Goal: Ask a question: Seek information or help from site administrators or community

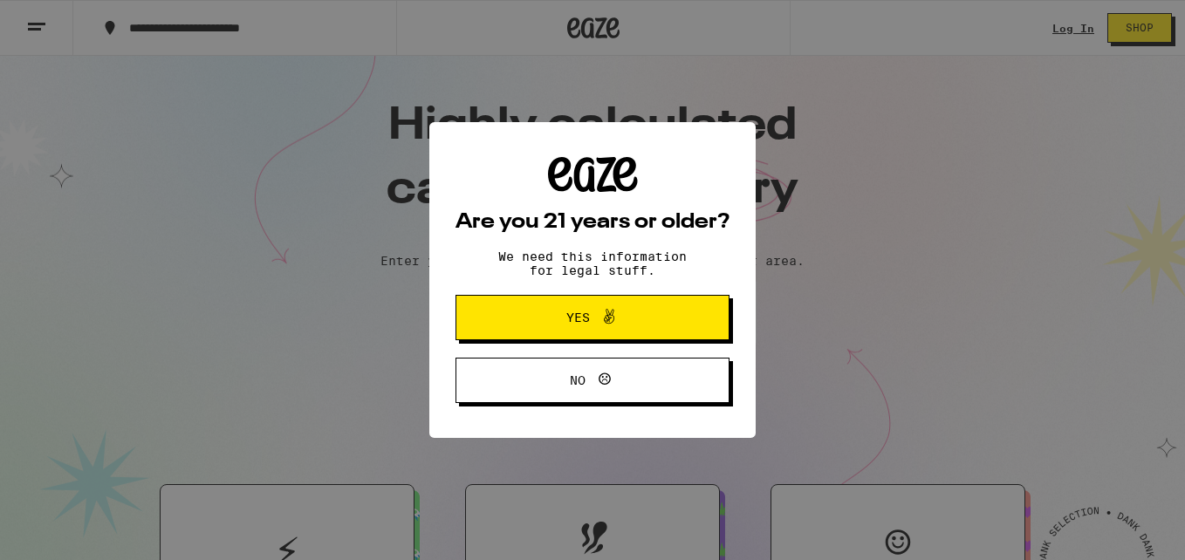
click at [571, 315] on span "Yes" at bounding box center [578, 317] width 24 height 12
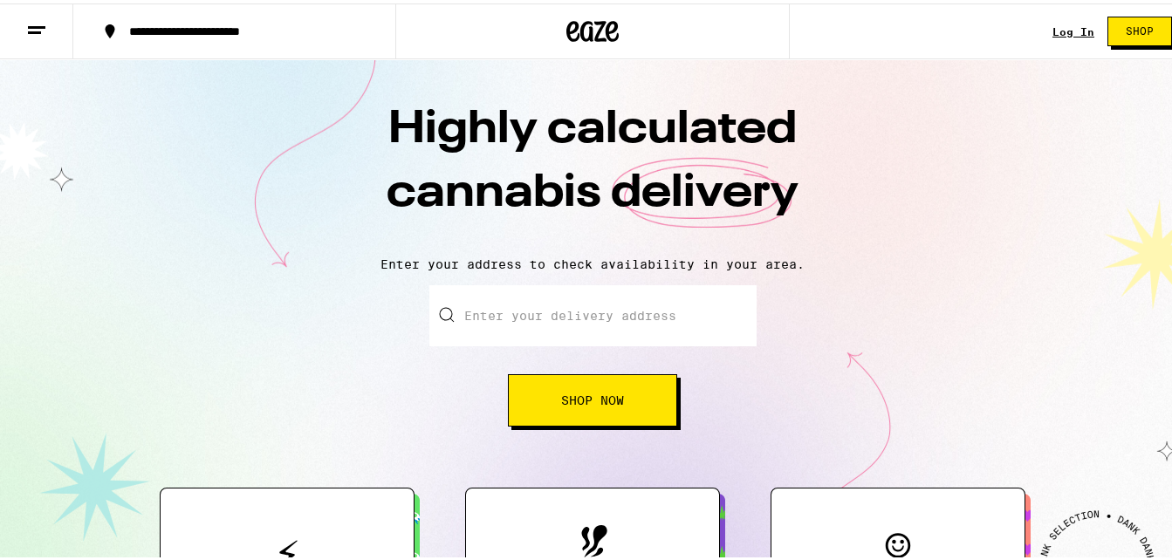
click at [1063, 24] on link "Log In" at bounding box center [1073, 28] width 42 height 11
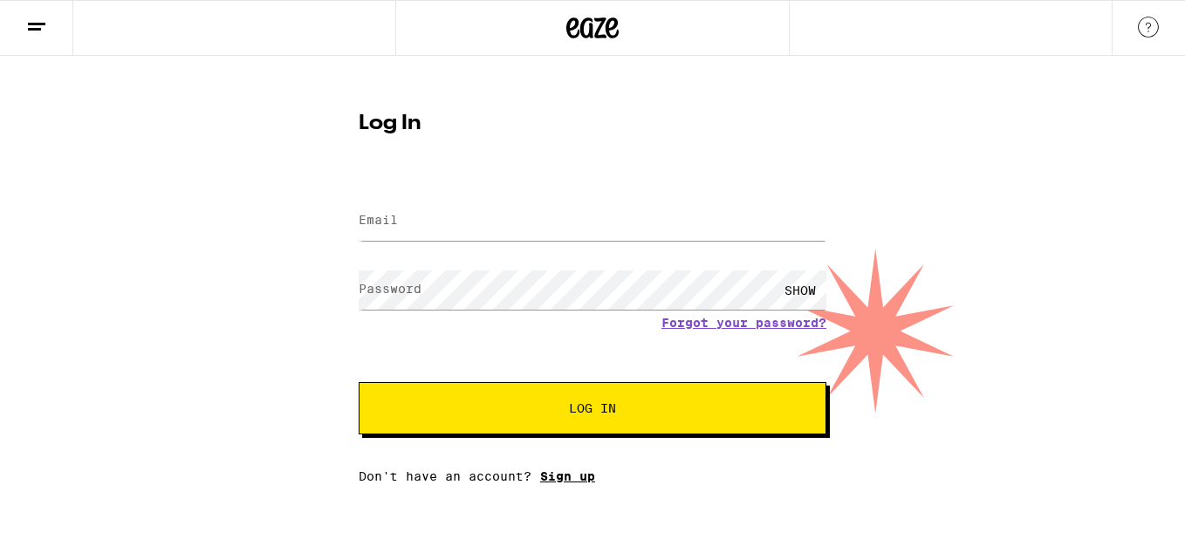
click at [545, 483] on link "Sign up" at bounding box center [567, 476] width 55 height 14
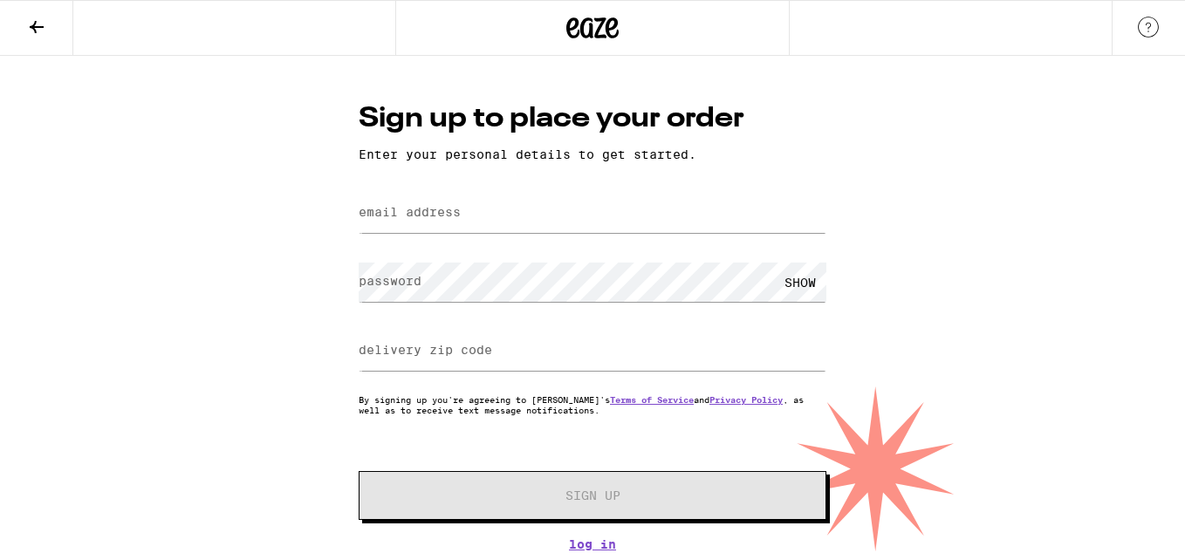
click at [566, 235] on div at bounding box center [593, 213] width 468 height 51
click at [530, 219] on input "email address" at bounding box center [593, 213] width 468 height 39
type input "[EMAIL_ADDRESS][DOMAIN_NAME]"
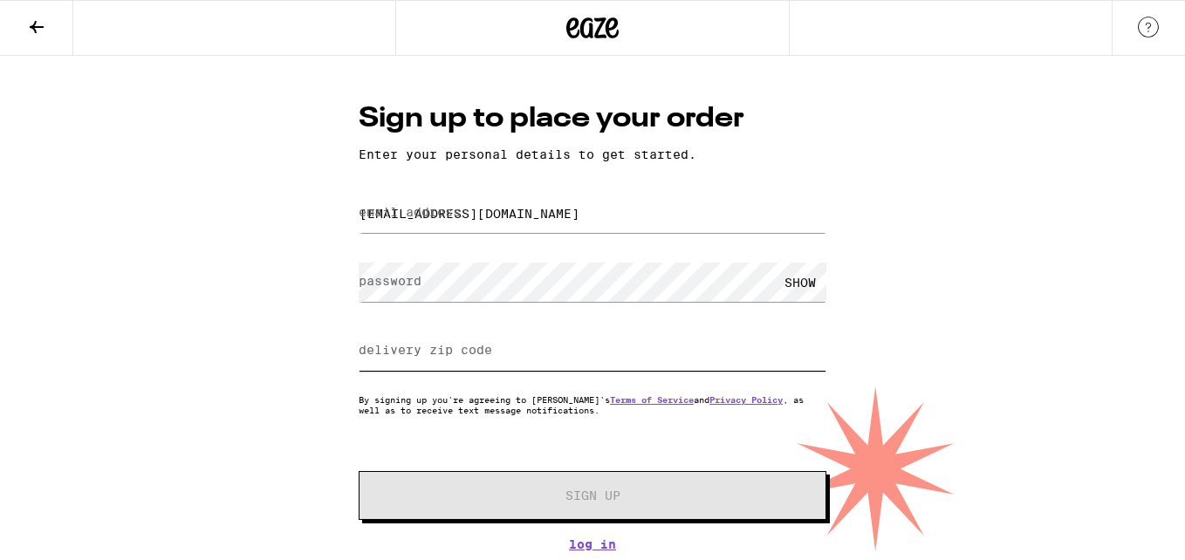
type input "90047"
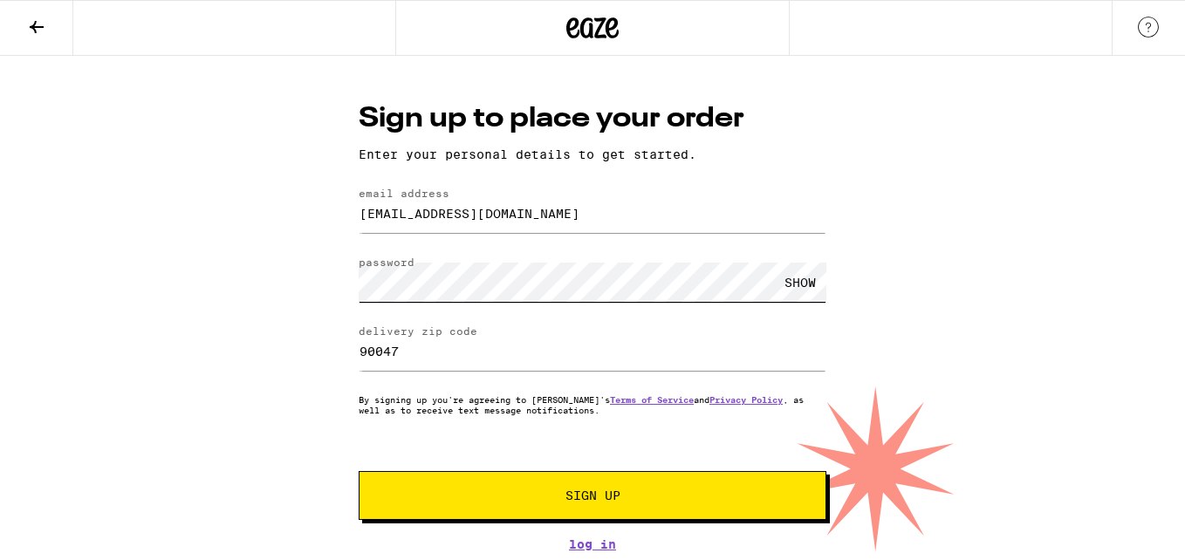
click at [359, 471] on button "Sign Up" at bounding box center [593, 495] width 468 height 49
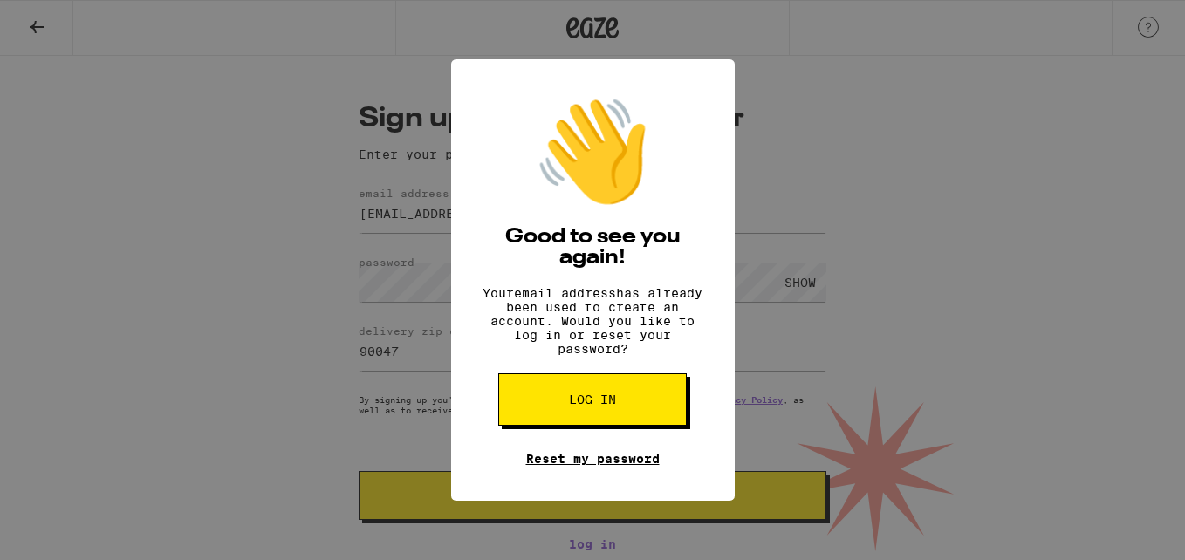
click at [582, 466] on link "Reset my password" at bounding box center [592, 459] width 133 height 14
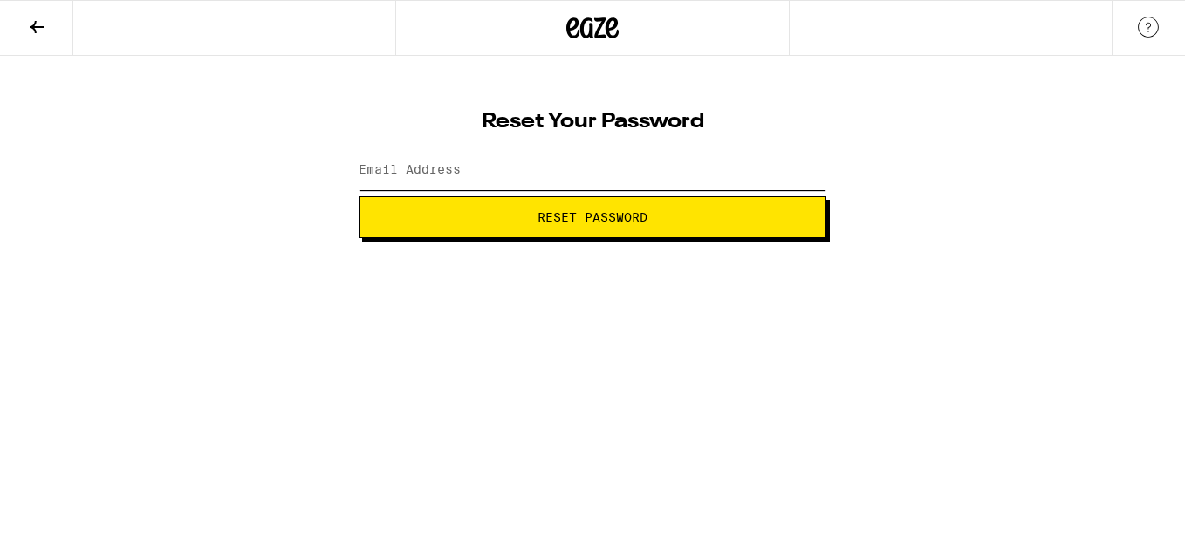
click at [649, 179] on input "Email Address" at bounding box center [593, 170] width 468 height 39
type input "[EMAIL_ADDRESS][DOMAIN_NAME]"
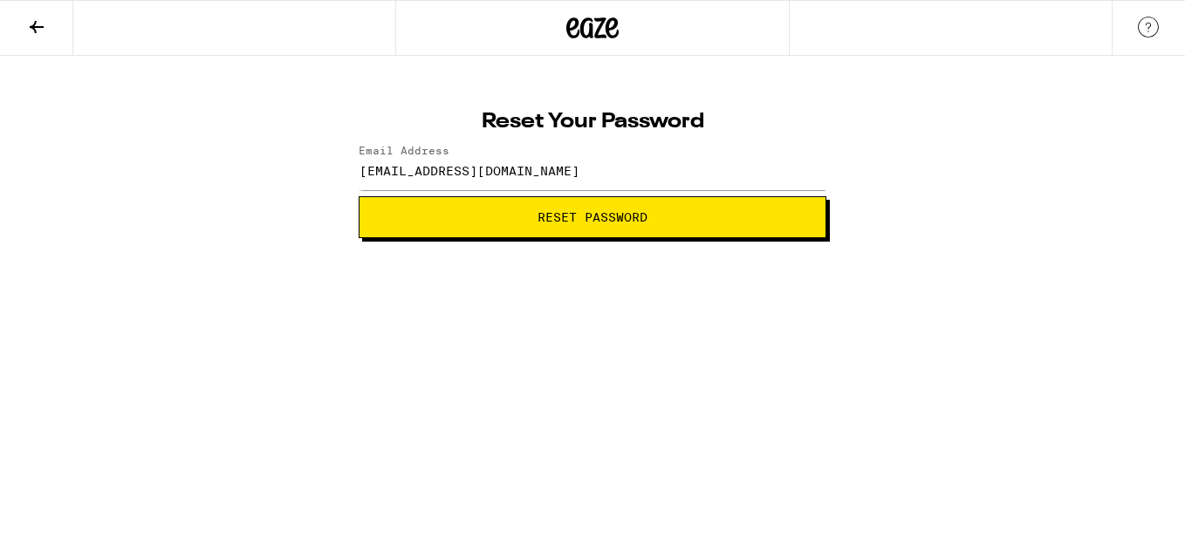
click at [576, 229] on button "Reset Password" at bounding box center [593, 217] width 468 height 42
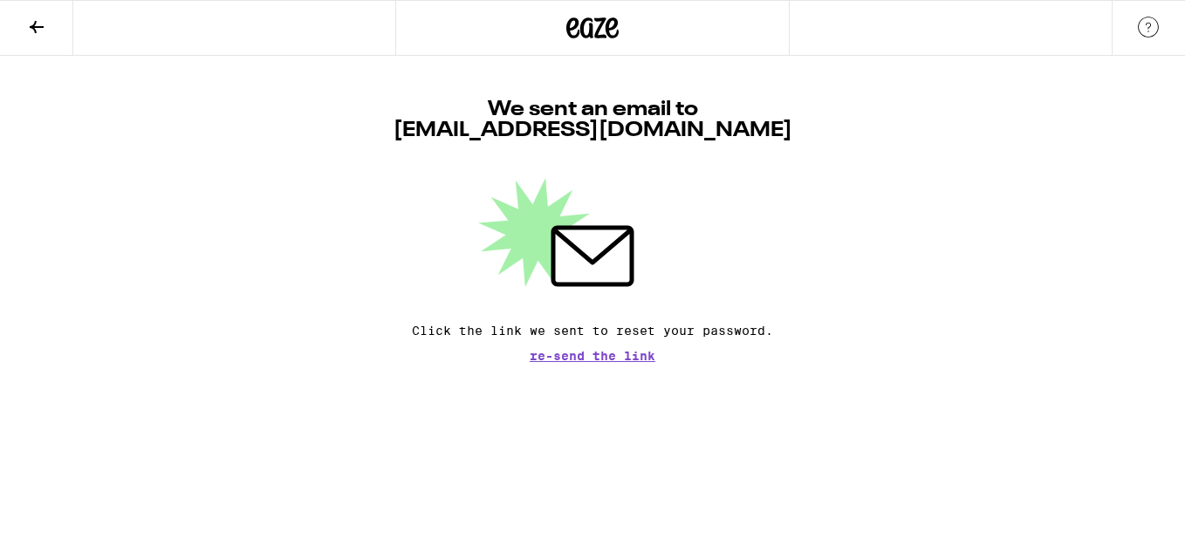
click at [52, 23] on button at bounding box center [36, 28] width 73 height 55
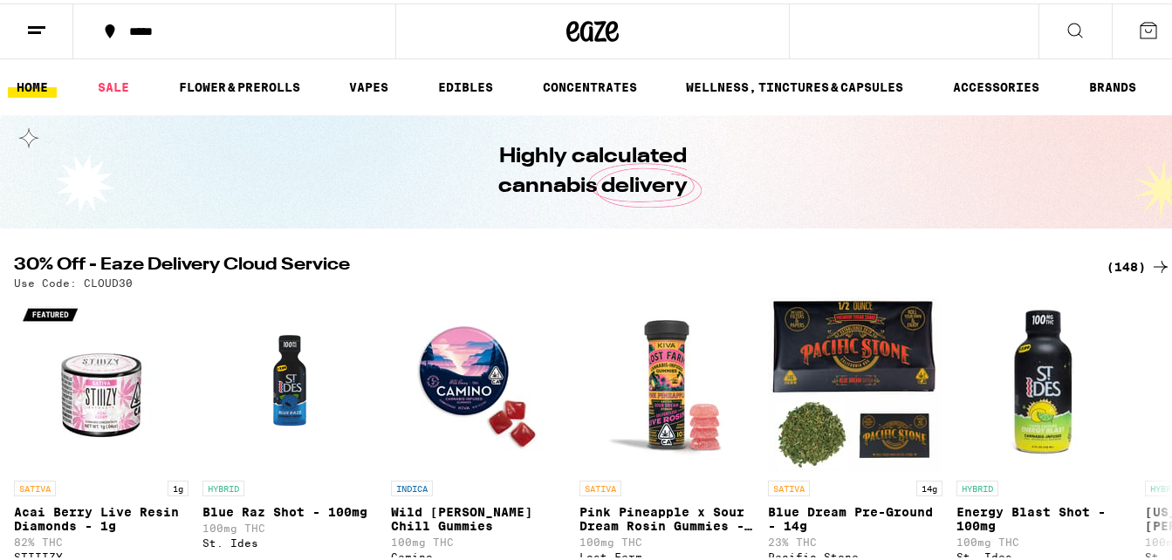
click at [34, 18] on icon at bounding box center [36, 27] width 21 height 21
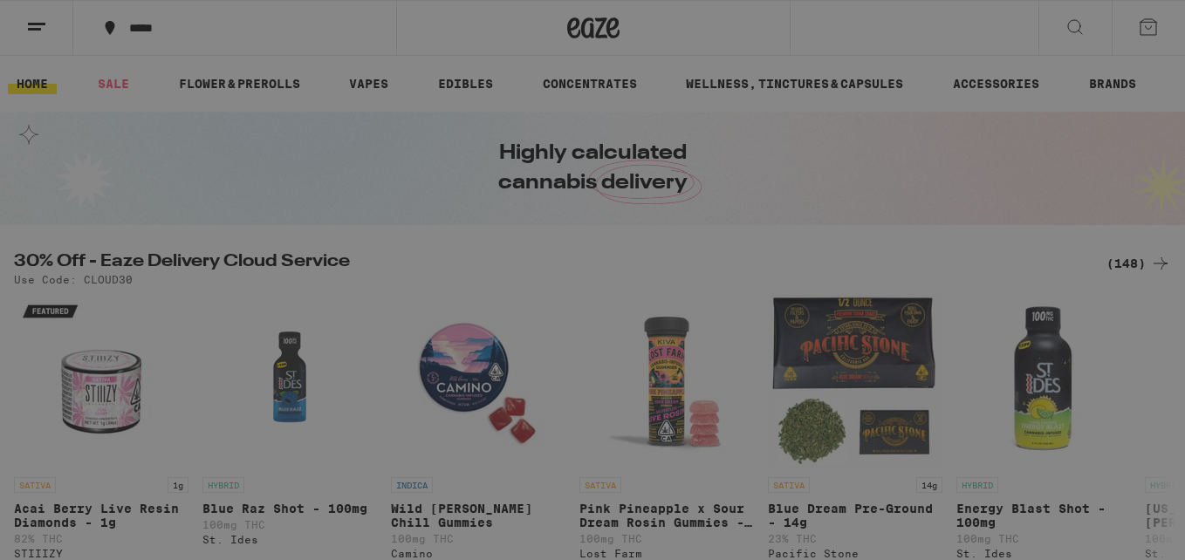
click at [200, 101] on button "Log In" at bounding box center [242, 92] width 306 height 35
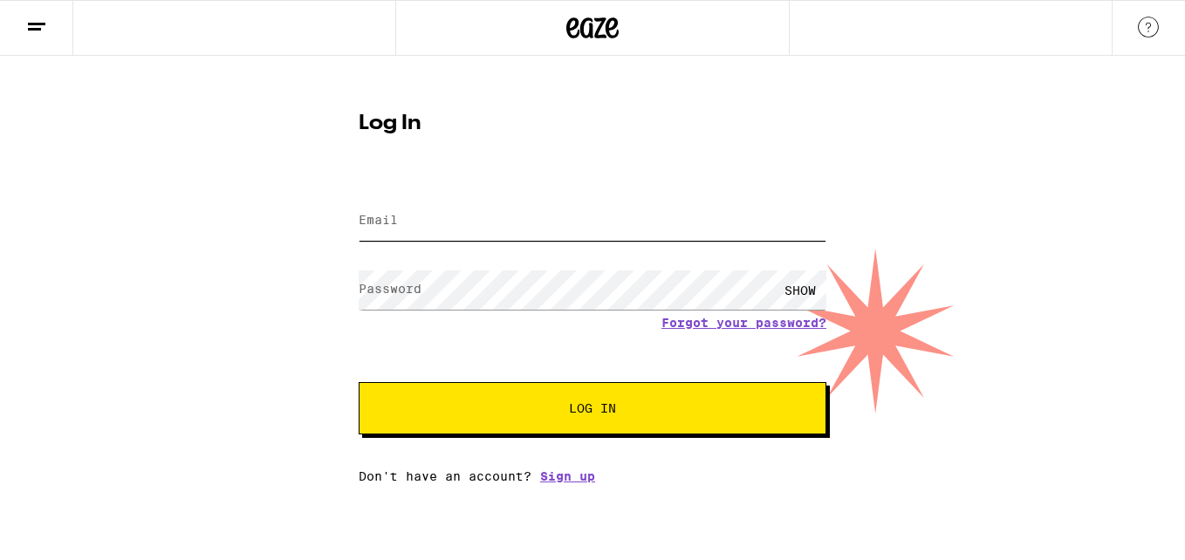
click at [418, 215] on input "Email" at bounding box center [593, 221] width 468 height 39
type input "[EMAIL_ADDRESS][DOMAIN_NAME]"
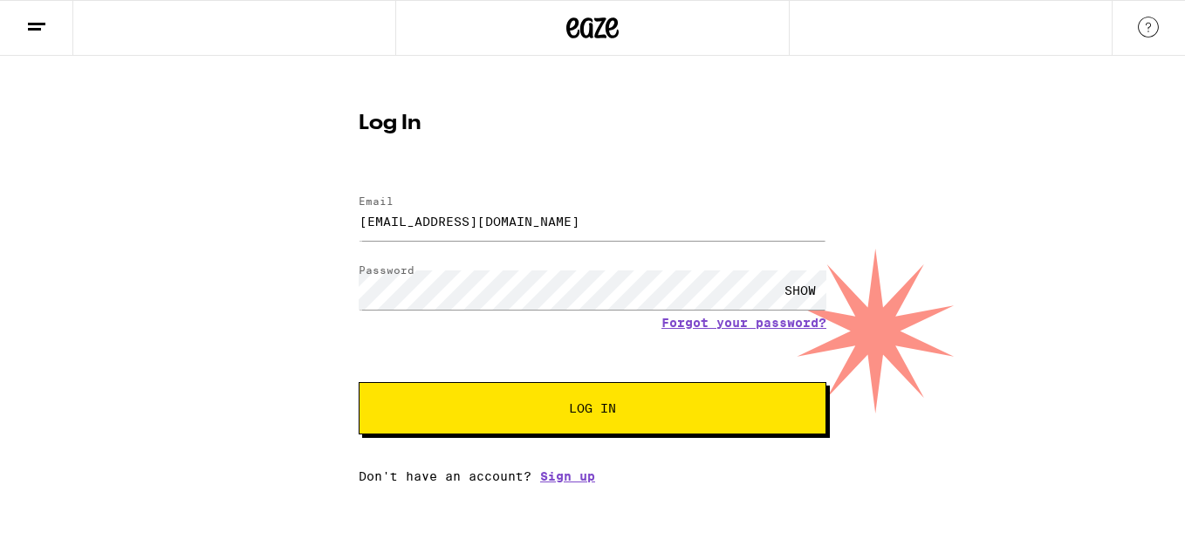
click at [789, 278] on div "SHOW" at bounding box center [800, 289] width 52 height 39
click at [359, 382] on button "Log In" at bounding box center [593, 408] width 468 height 52
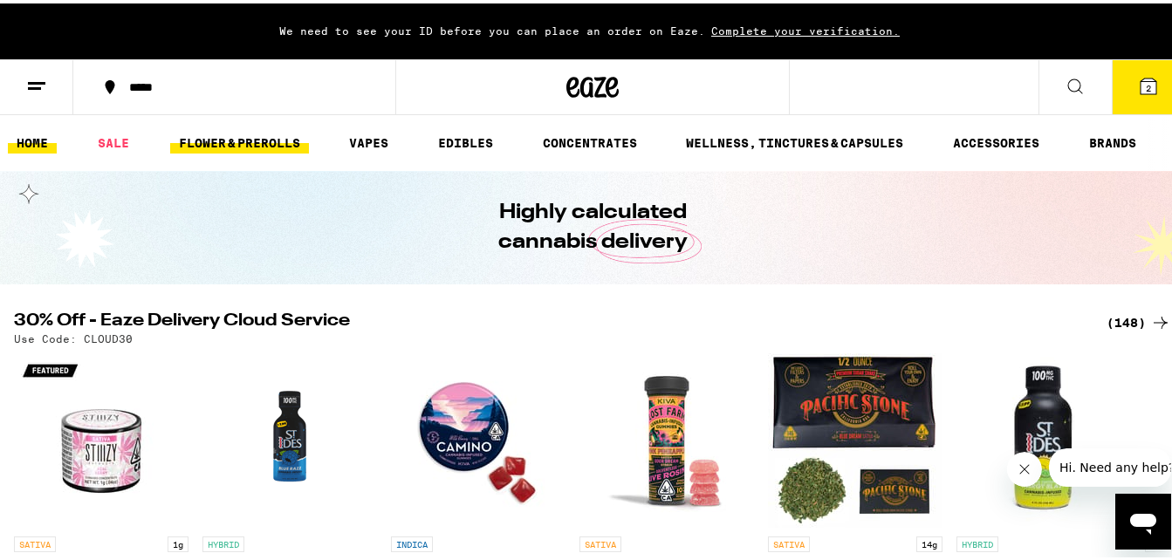
click at [262, 139] on link "FLOWER & PREROLLS" at bounding box center [239, 139] width 139 height 21
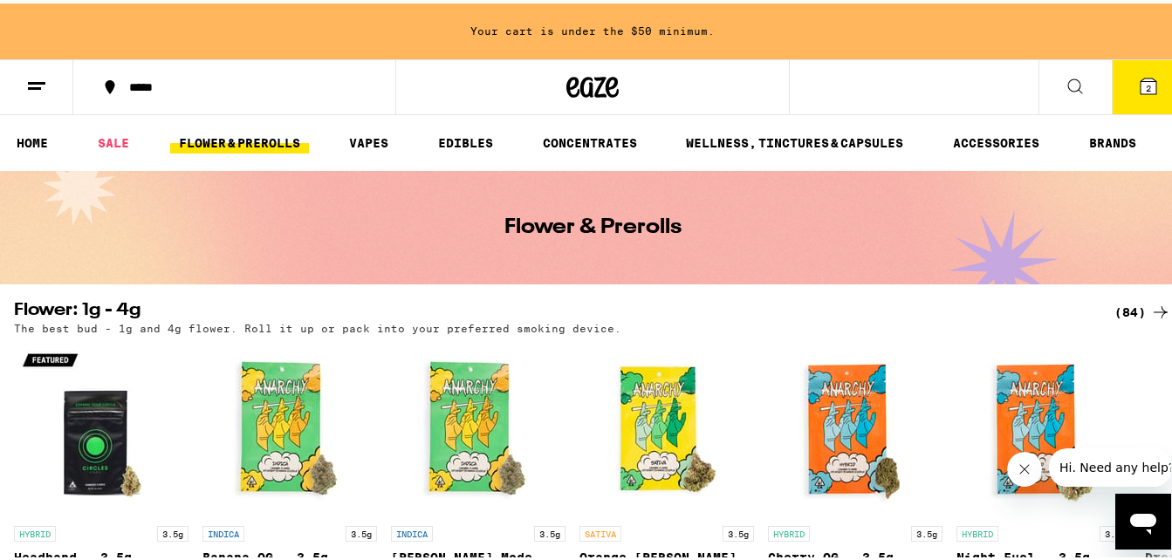
click at [43, 65] on button at bounding box center [36, 84] width 73 height 55
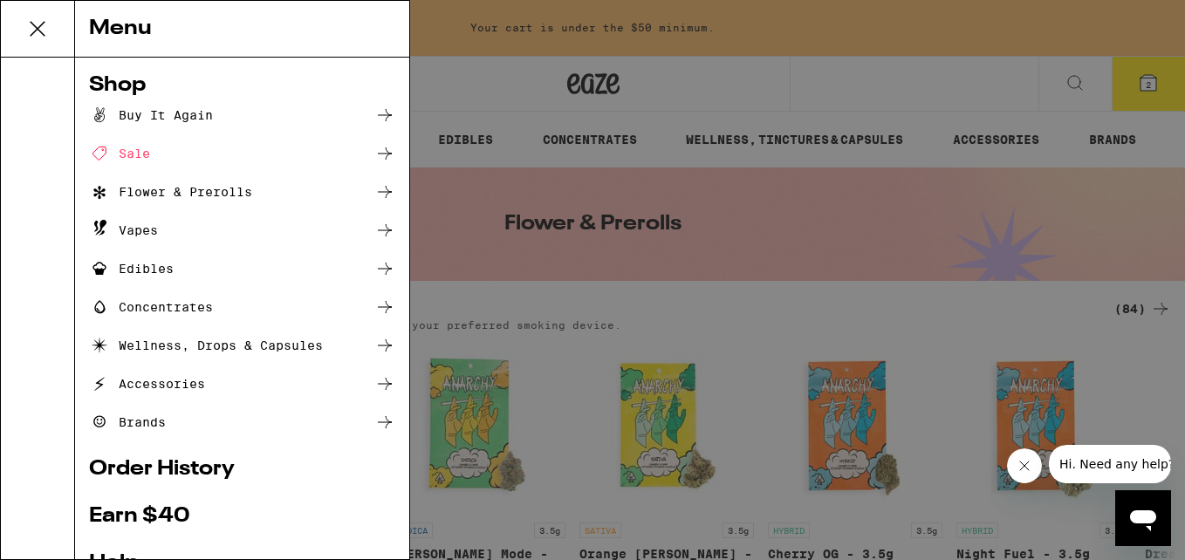
click at [101, 520] on link "Earn $ 40" at bounding box center [242, 516] width 306 height 21
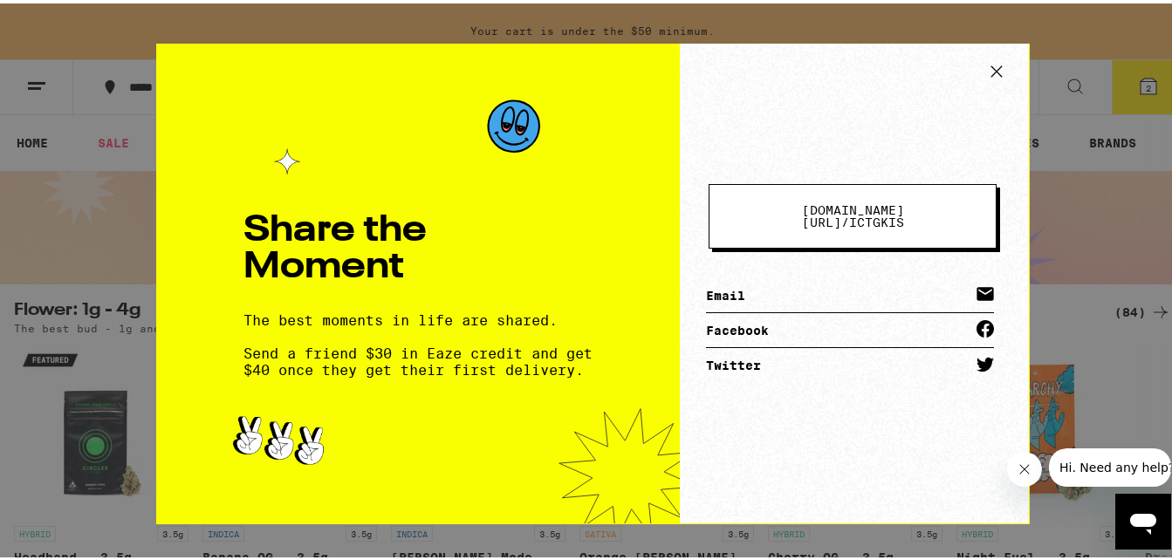
click at [983, 64] on icon at bounding box center [996, 68] width 26 height 26
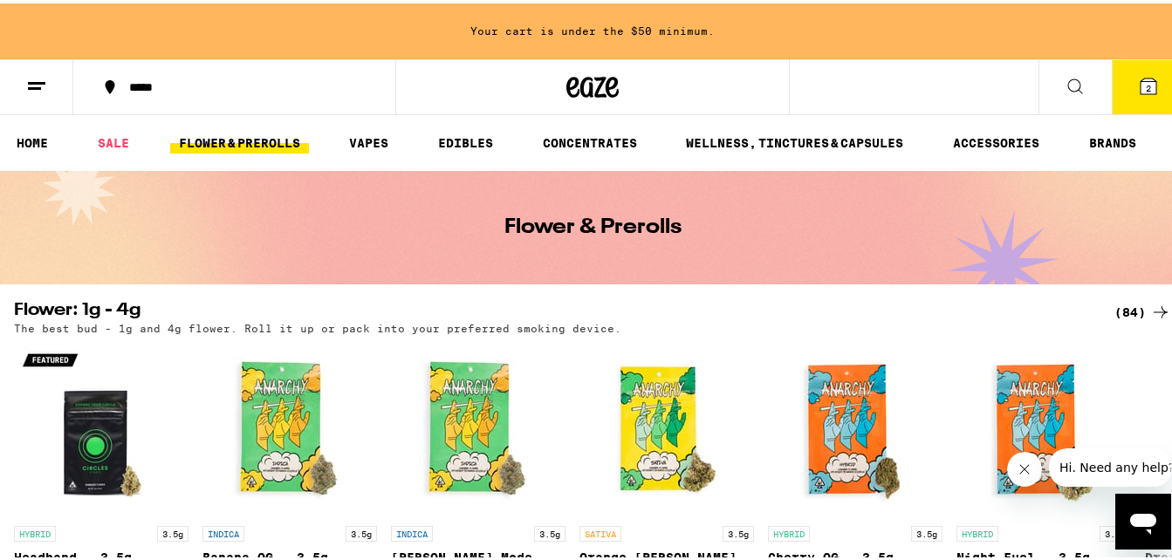
click at [20, 88] on button at bounding box center [36, 84] width 73 height 55
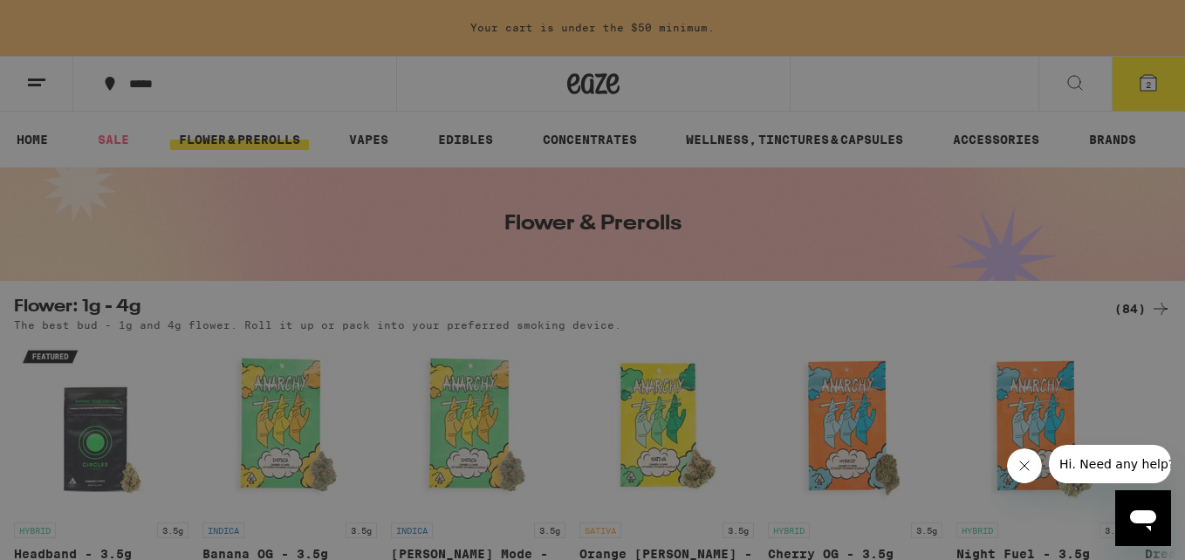
scroll to position [242, 0]
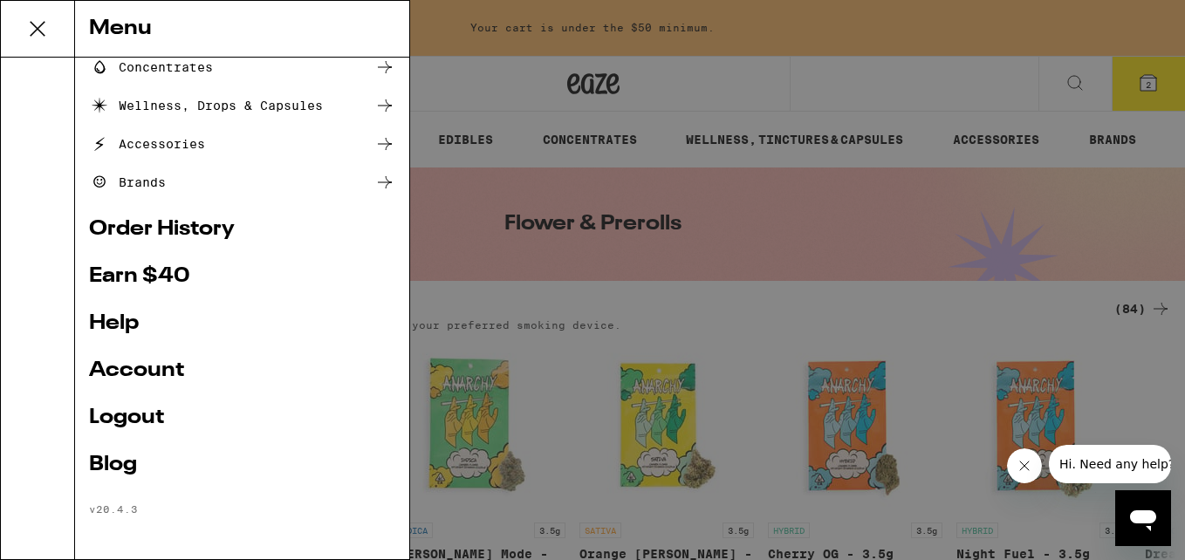
click at [141, 381] on link "Account" at bounding box center [242, 370] width 306 height 21
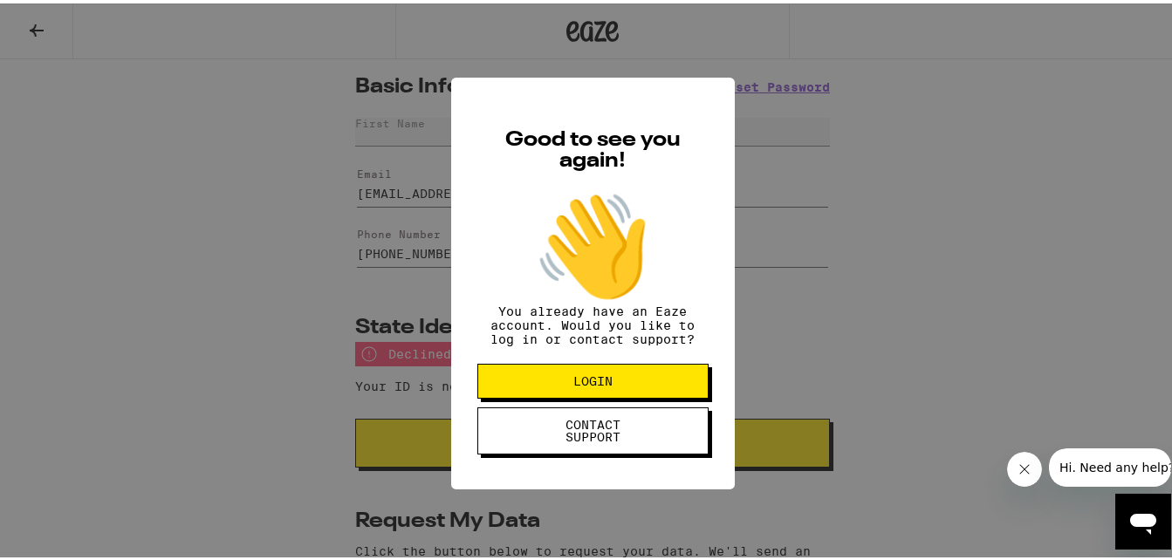
click at [512, 382] on button "LOGIN" at bounding box center [592, 377] width 231 height 35
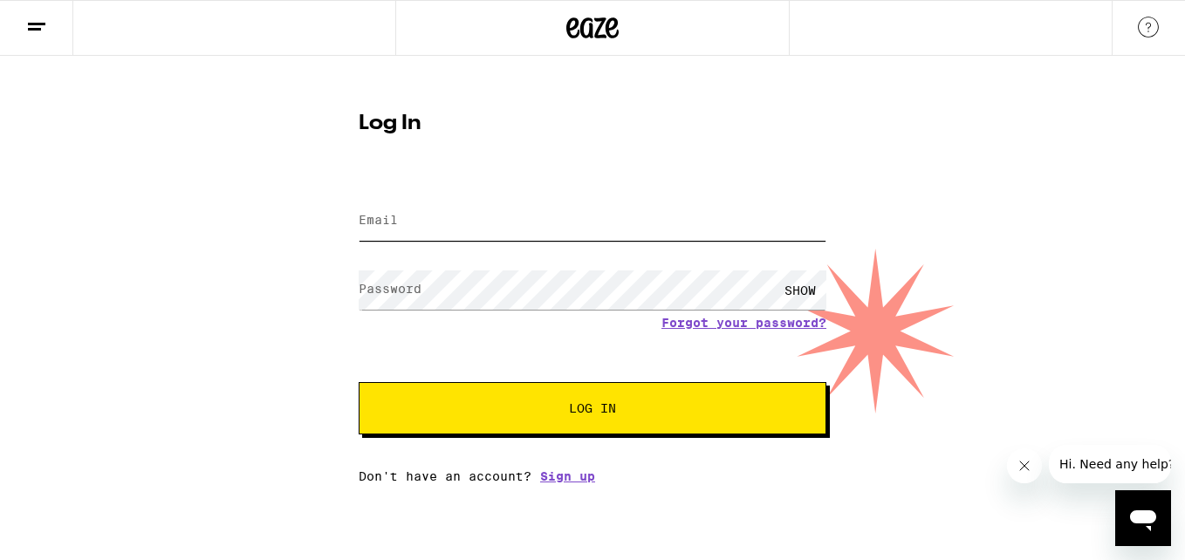
type input "[EMAIL_ADDRESS][DOMAIN_NAME]"
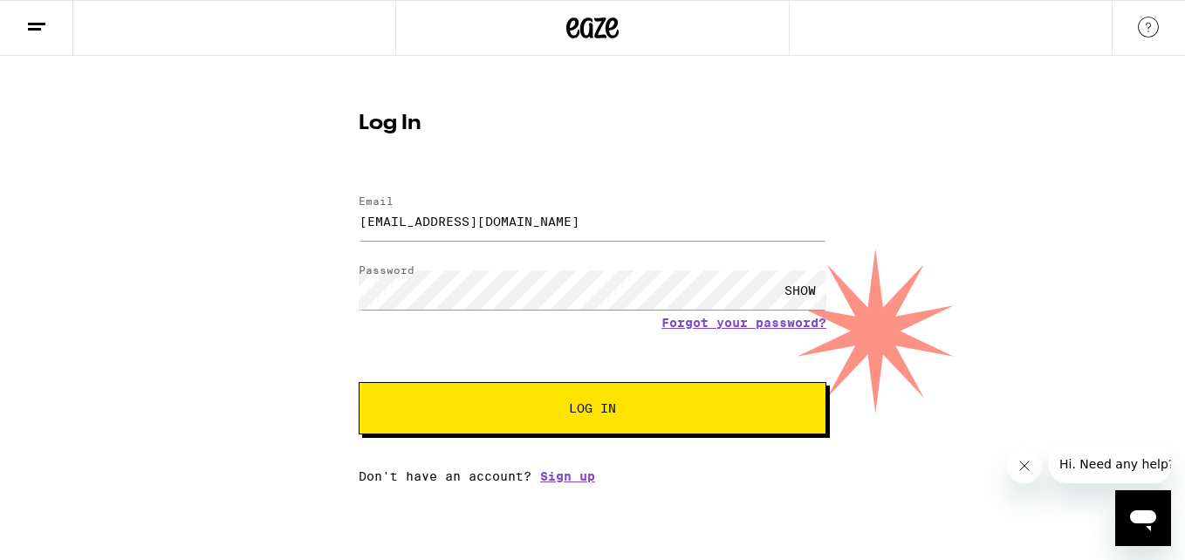
click at [507, 428] on button "Log In" at bounding box center [593, 408] width 468 height 52
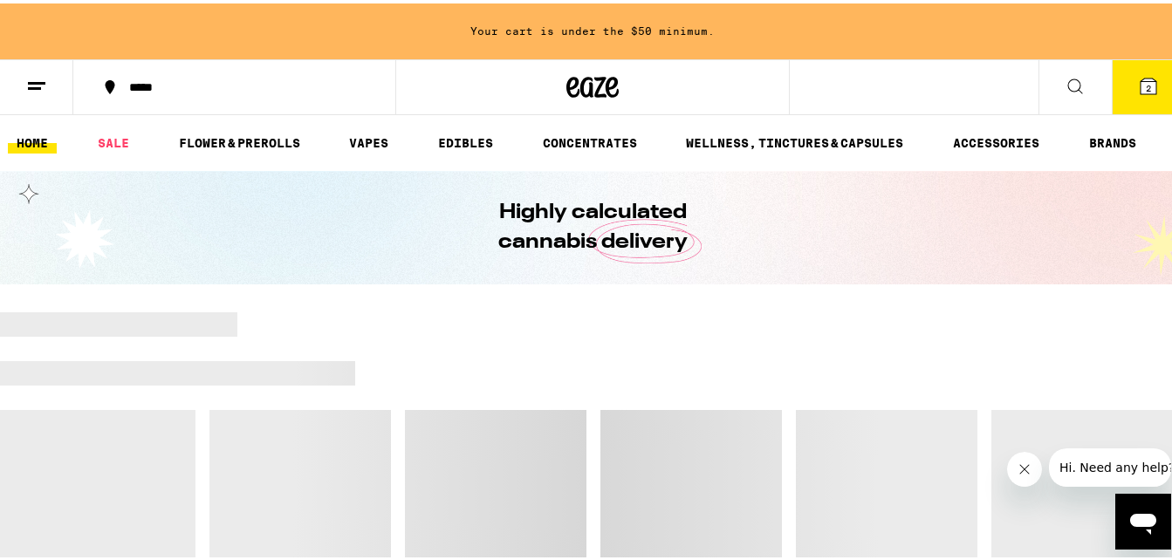
click at [24, 79] on button at bounding box center [36, 84] width 73 height 55
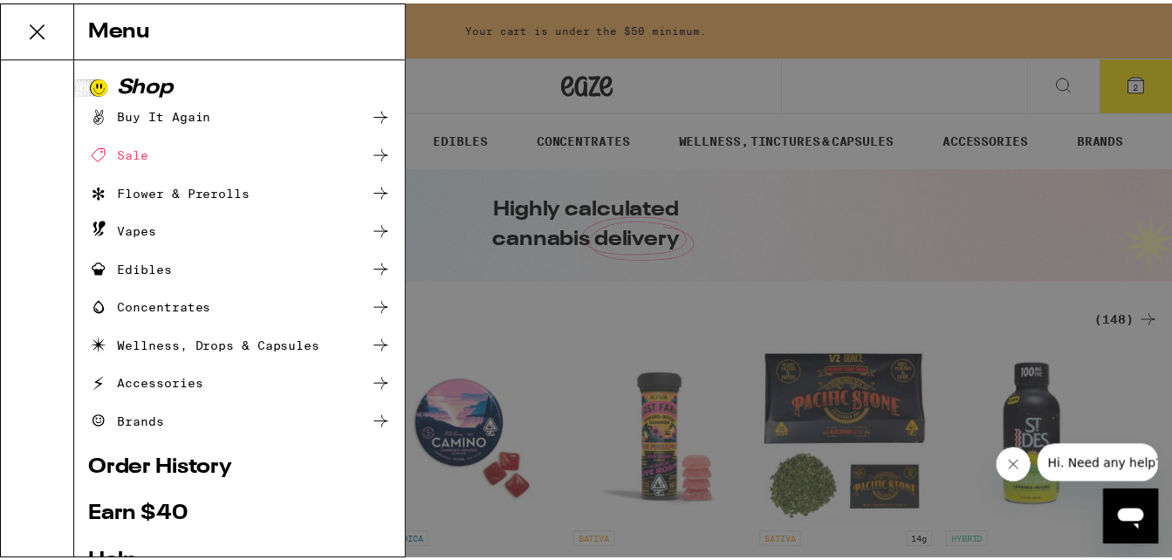
scroll to position [242, 0]
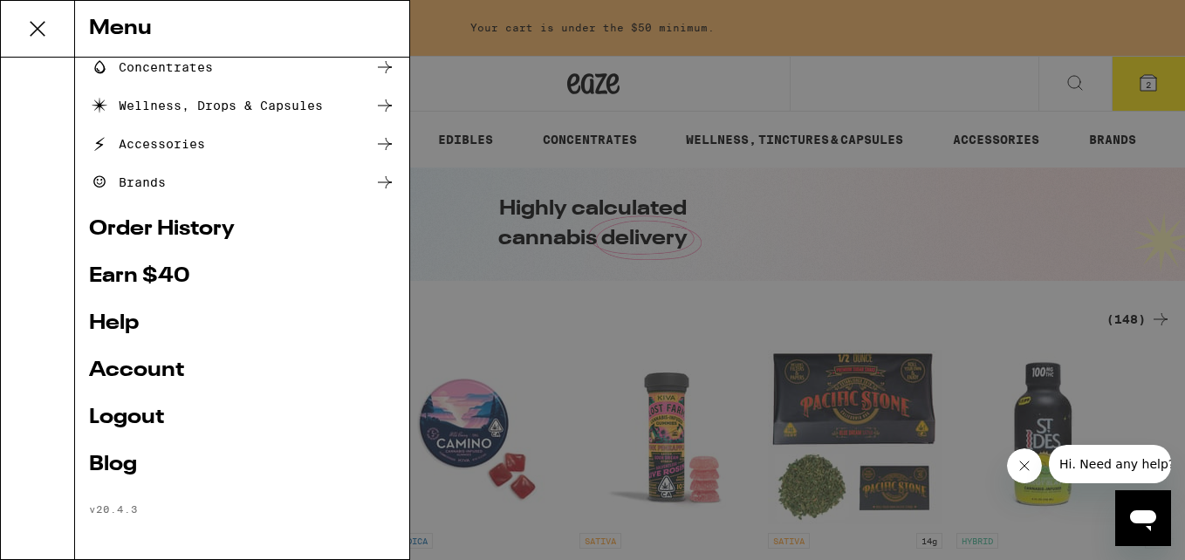
click at [138, 381] on link "Account" at bounding box center [242, 370] width 306 height 21
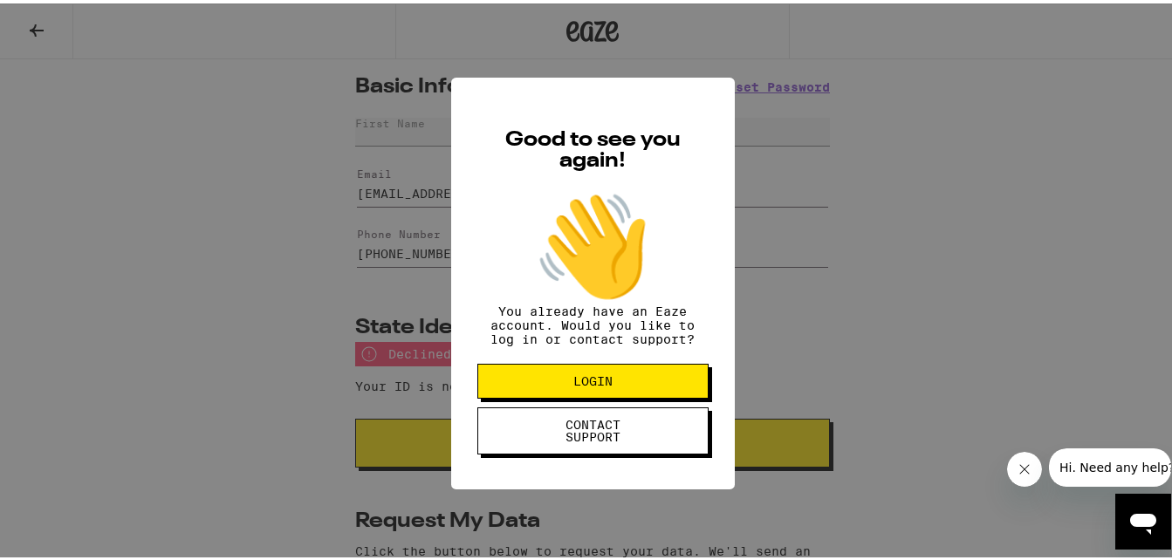
click at [529, 395] on button "LOGIN" at bounding box center [592, 377] width 231 height 35
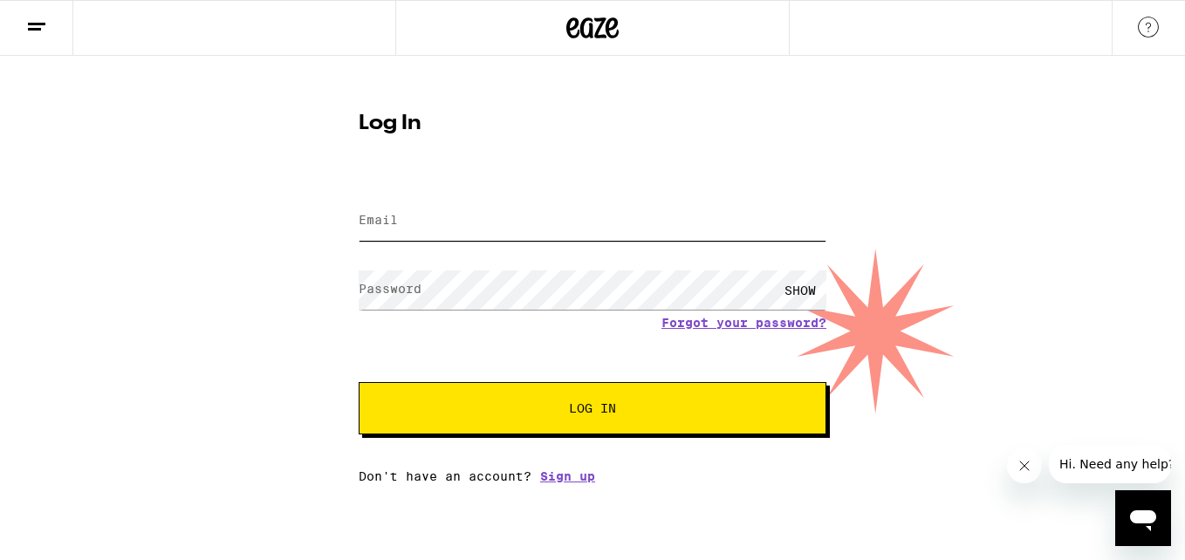
type input "[EMAIL_ADDRESS][DOMAIN_NAME]"
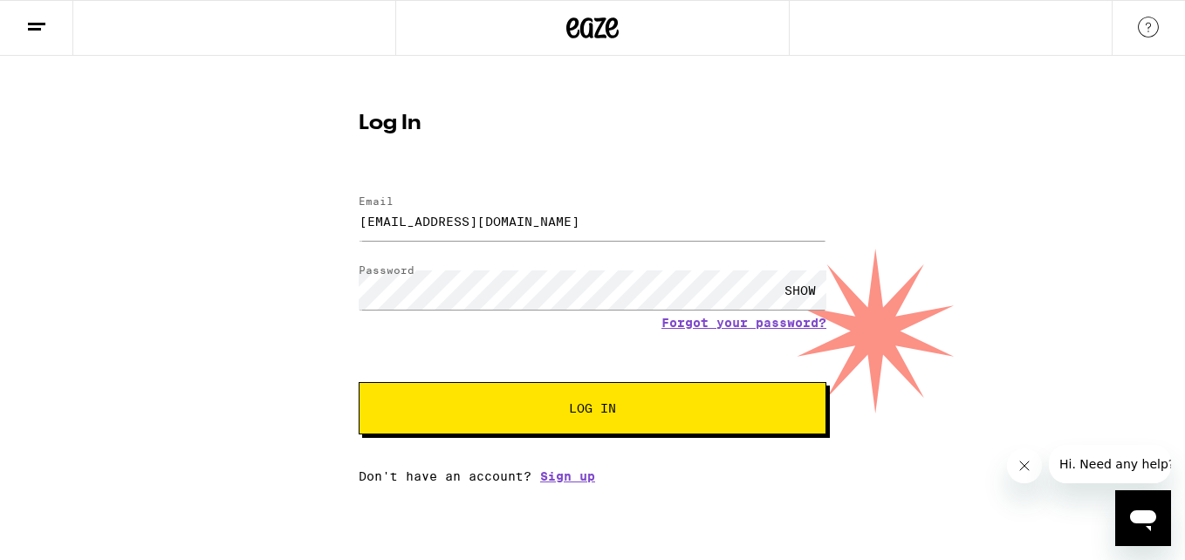
click at [498, 391] on button "Log In" at bounding box center [593, 408] width 468 height 52
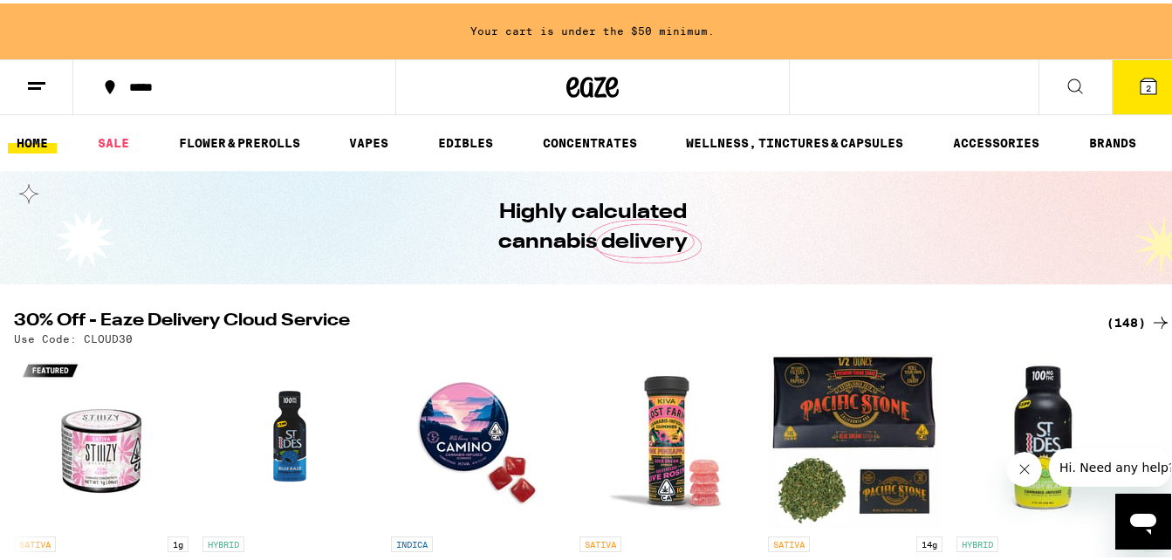
click at [1143, 511] on icon "Open messaging window" at bounding box center [1142, 520] width 31 height 31
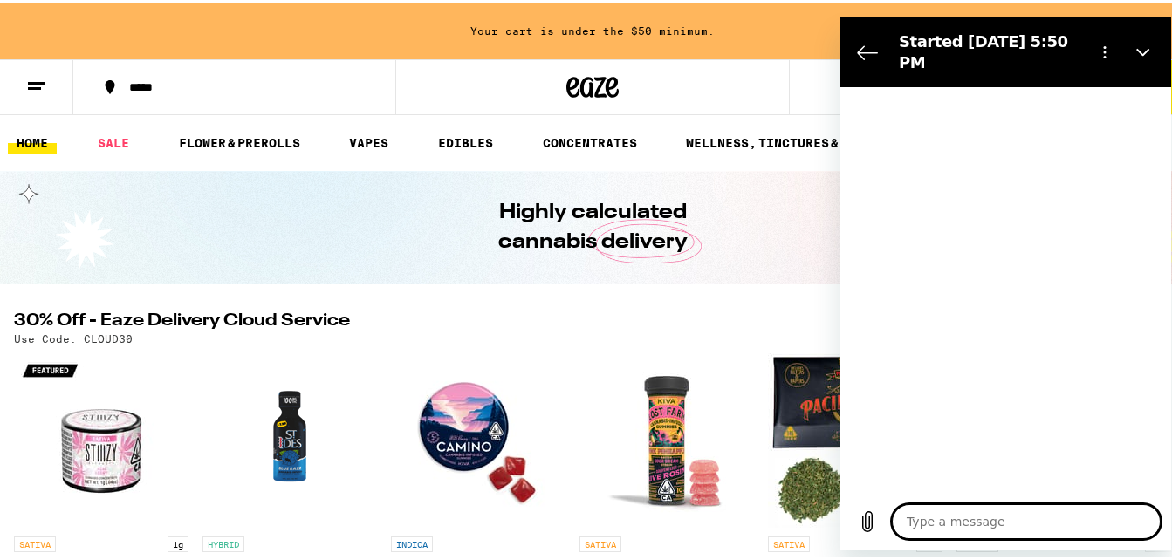
type textarea "x"
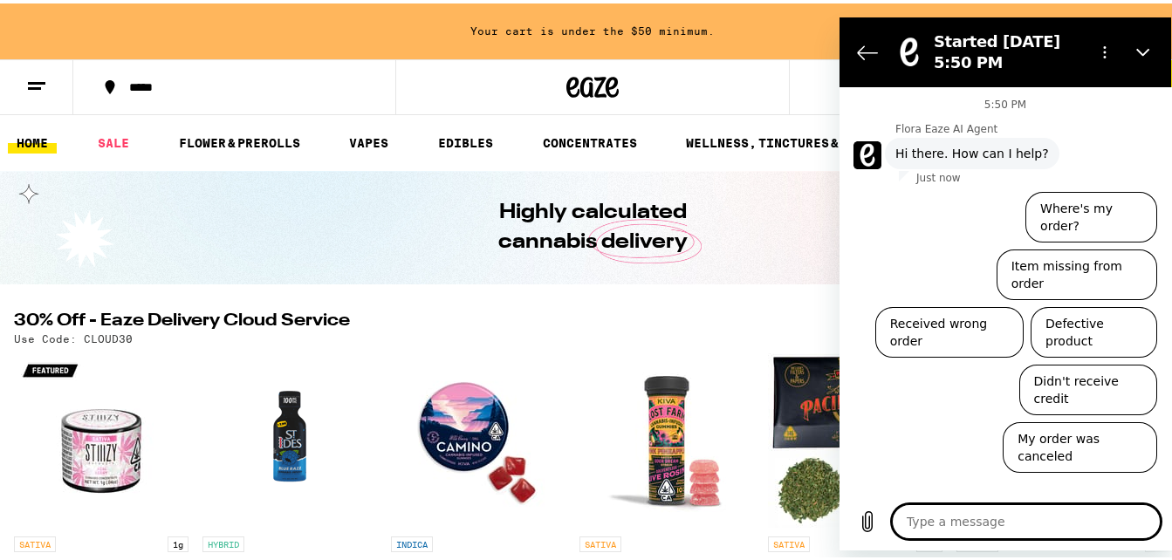
click at [963, 512] on textarea at bounding box center [1026, 520] width 269 height 35
type textarea "d"
type textarea "x"
type textarea "do"
type textarea "x"
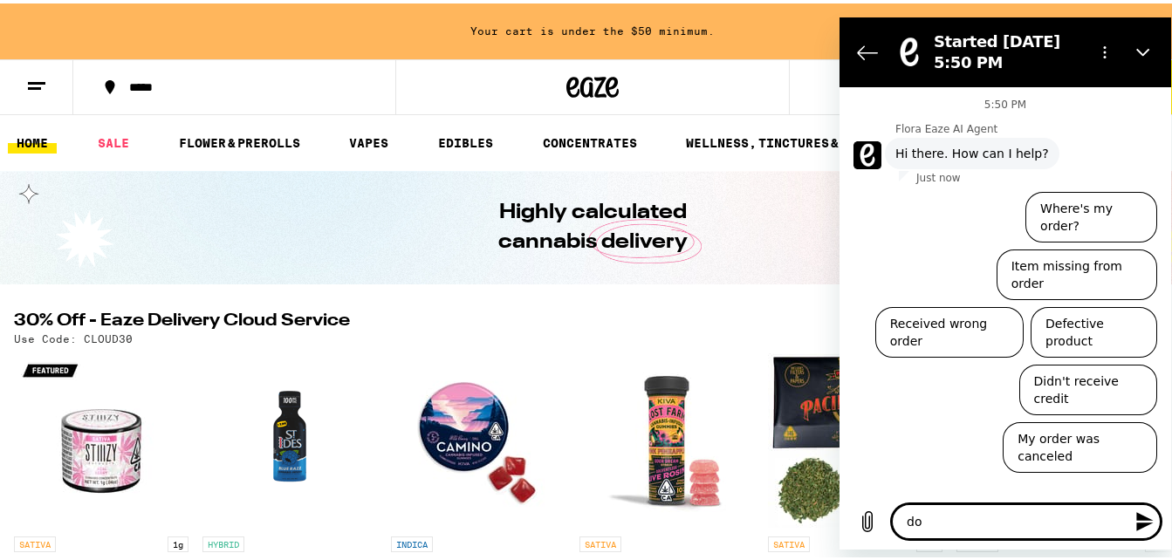
type textarea "dom"
type textarea "x"
type textarea "do"
type textarea "x"
type textarea "do"
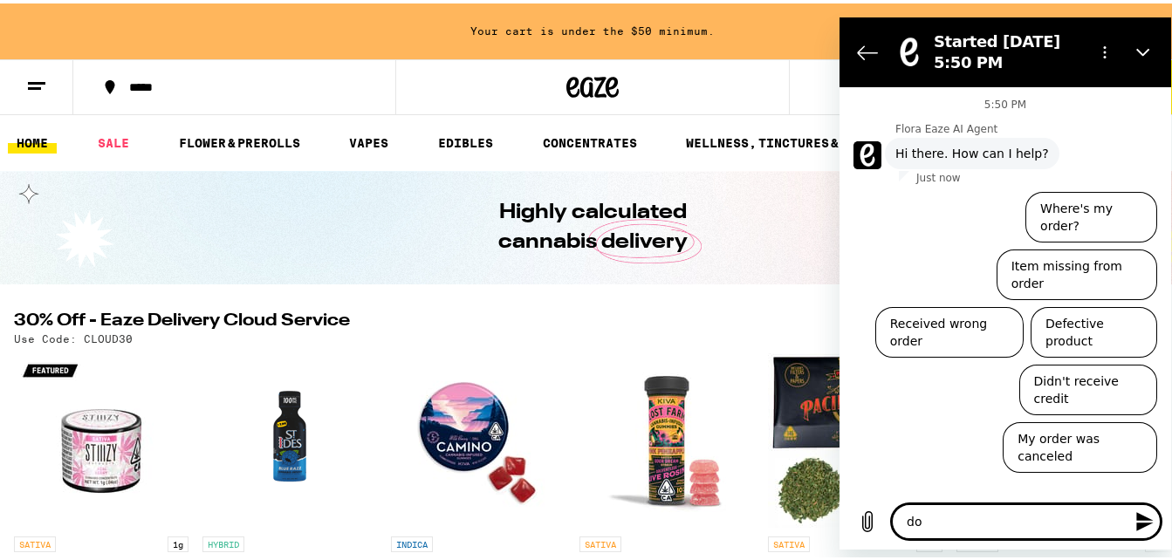
type textarea "x"
type textarea "do i"
type textarea "x"
type textarea "do i"
type textarea "x"
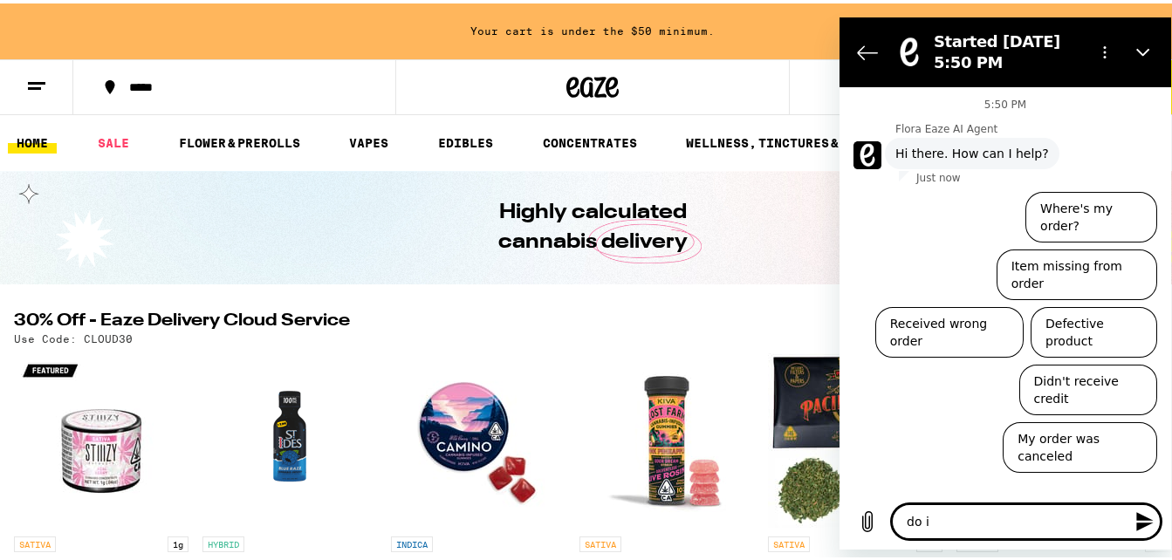
type textarea "do i r"
type textarea "x"
type textarea "do i re"
type textarea "x"
type textarea "do i rec"
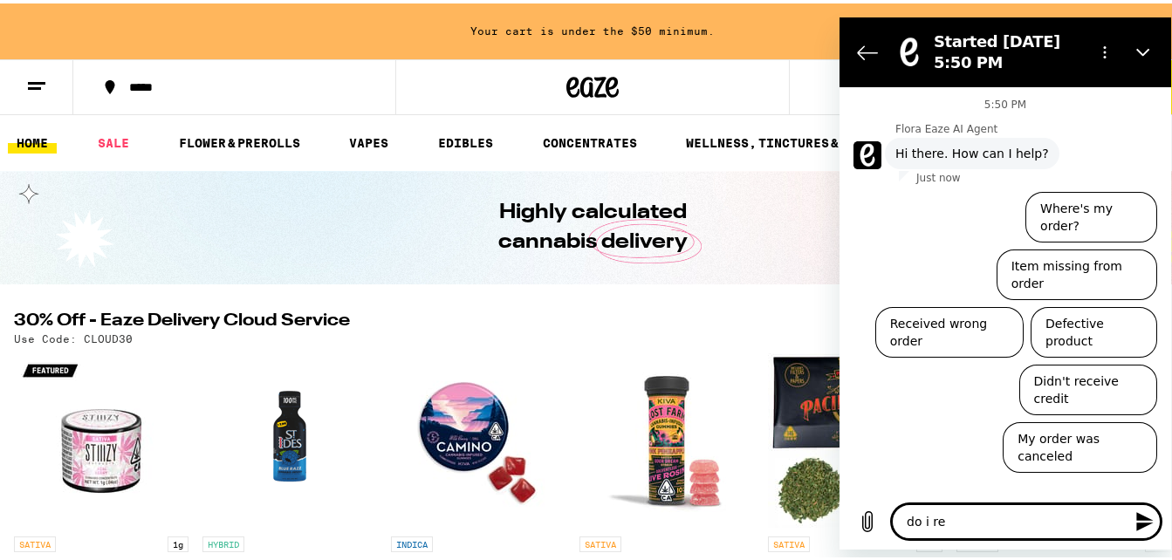
type textarea "x"
type textarea "do i rece"
type textarea "x"
type textarea "do i recei"
type textarea "x"
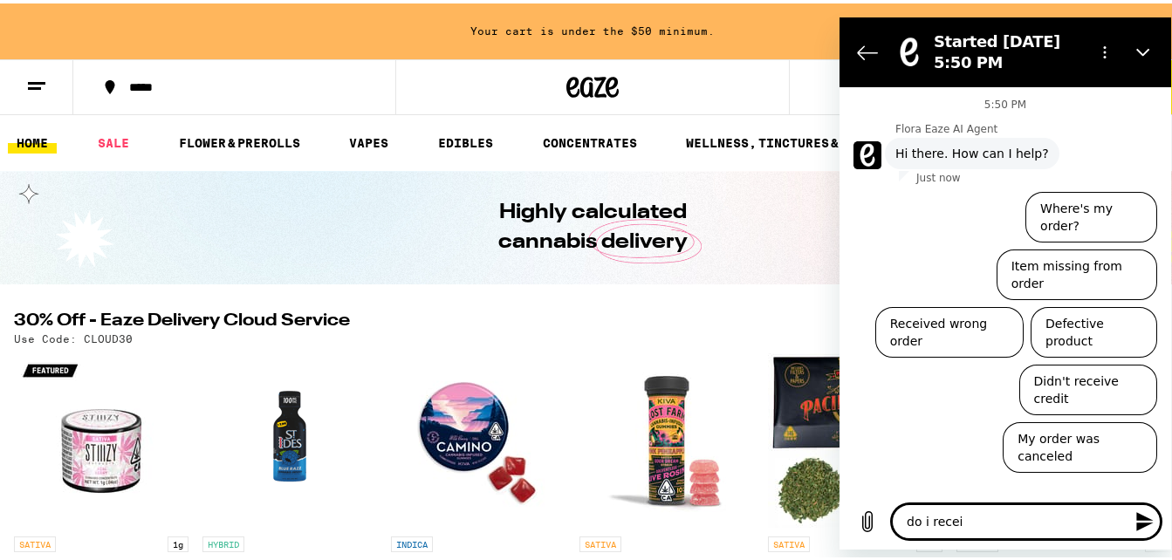
type textarea "do i receiv"
type textarea "x"
type textarea "do i receive"
type textarea "x"
type textarea "do i receive"
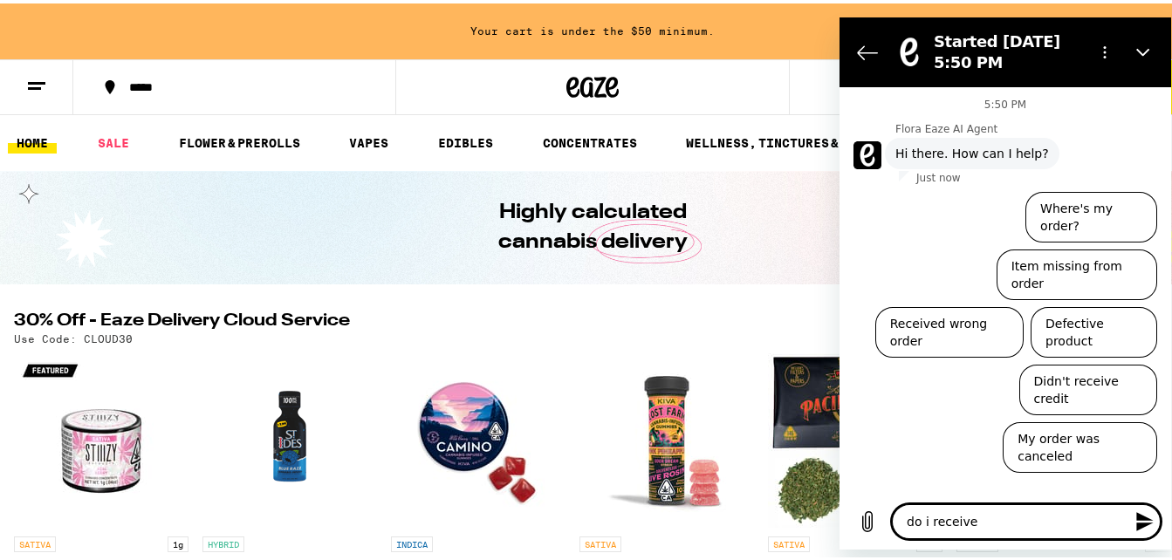
type textarea "x"
type textarea "do i receive a"
type textarea "x"
type textarea "do i receive a"
type textarea "x"
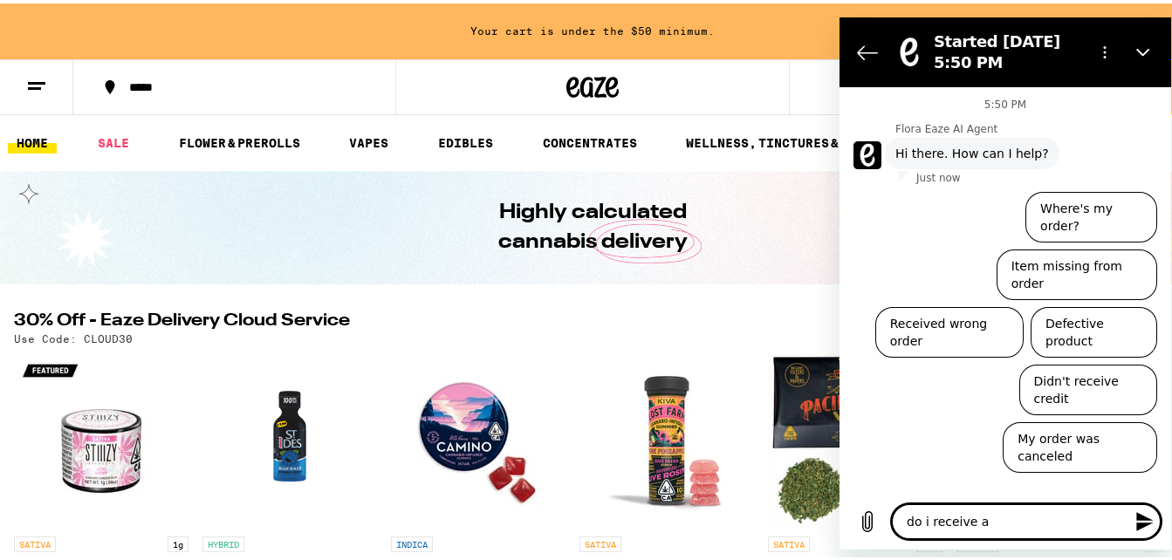
type textarea "do i receive a f"
type textarea "x"
type textarea "do i receive a fi"
type textarea "x"
type textarea "do i receive a fir"
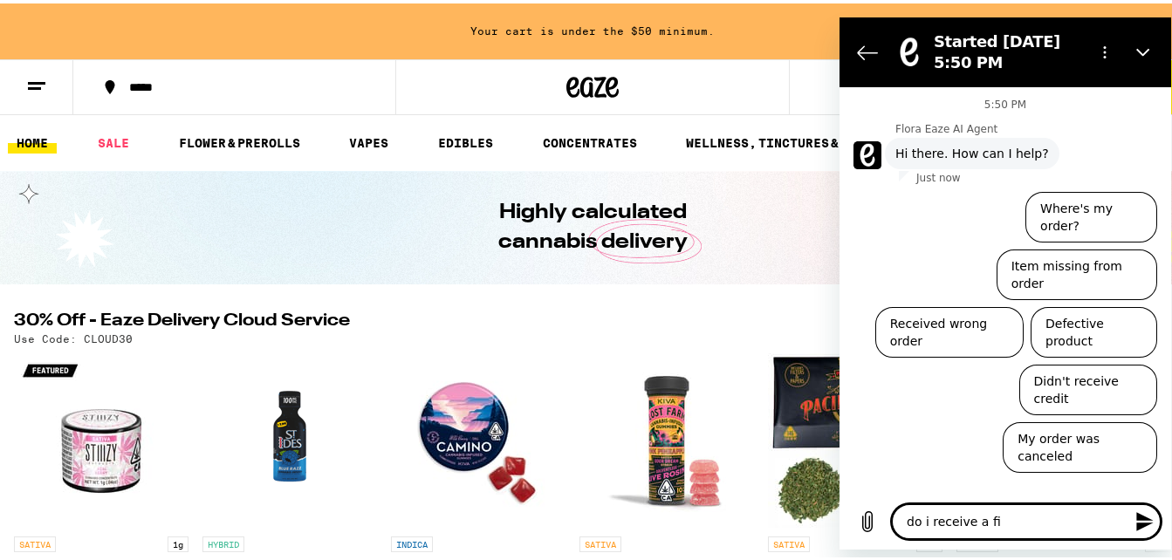
type textarea "x"
type textarea "do i receive a firs"
type textarea "x"
type textarea "do i receive a first"
type textarea "x"
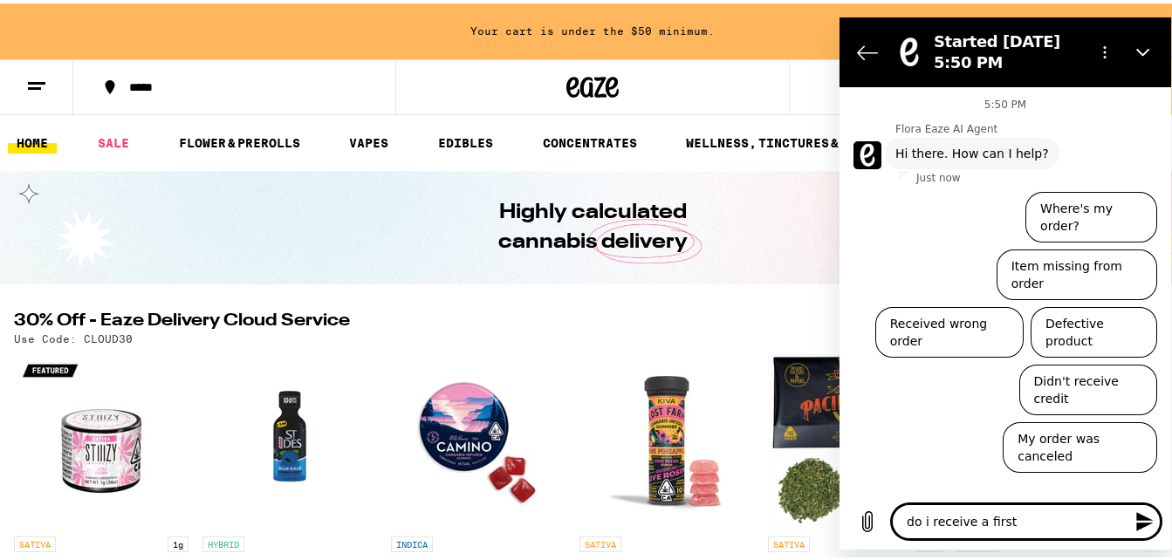
type textarea "do i receive a first"
type textarea "x"
type textarea "do i receive a first t"
type textarea "x"
type textarea "do i receive a first ti"
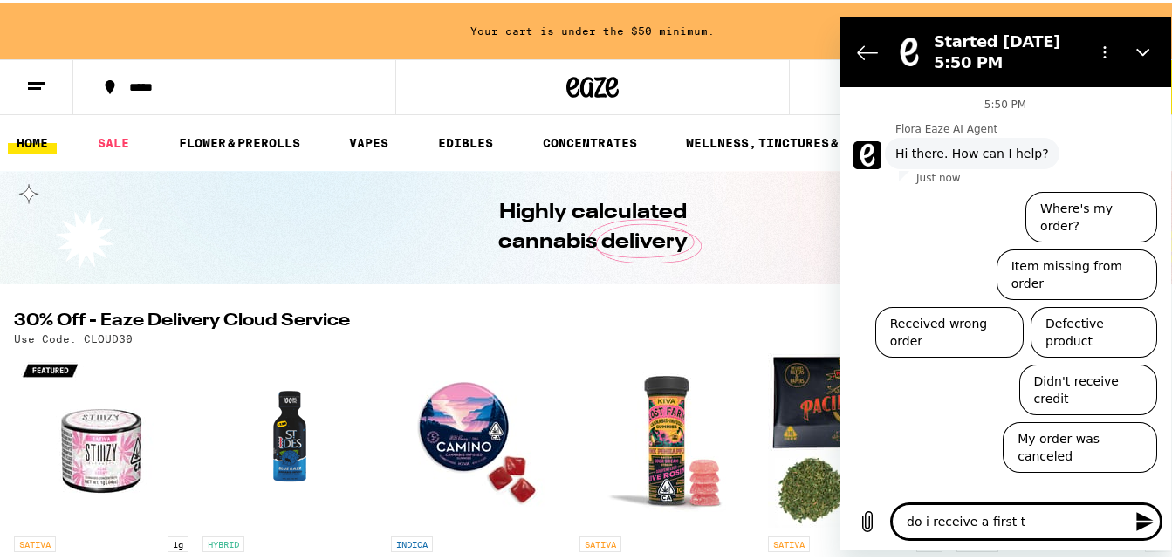
type textarea "x"
type textarea "do i receive a first [PERSON_NAME]"
type textarea "x"
type textarea "do i receive a first time"
type textarea "x"
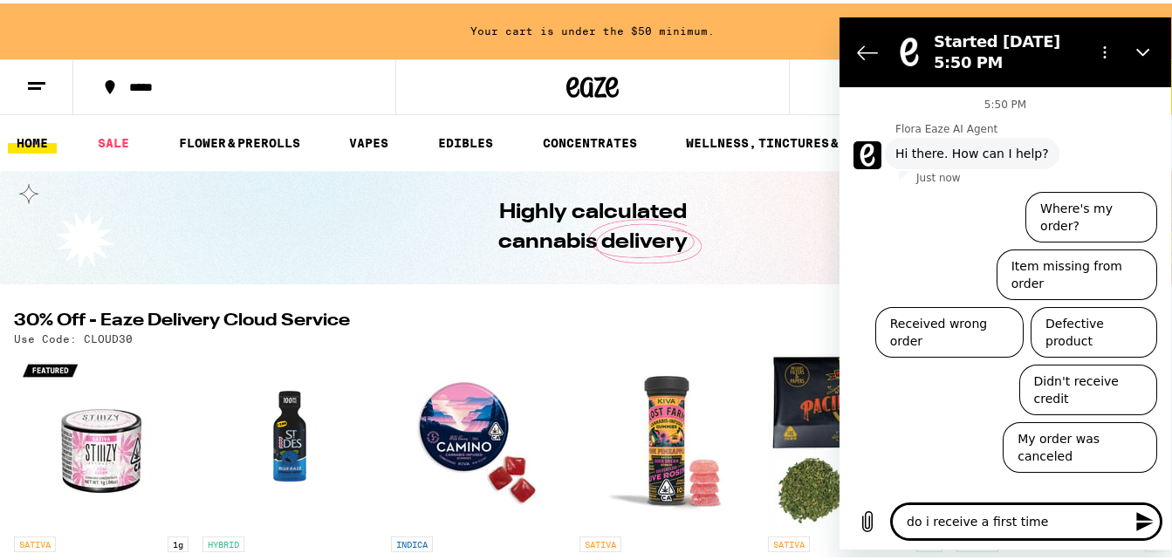
type textarea "do i receive a first time"
type textarea "x"
type textarea "do i receive a first time p"
type textarea "x"
type textarea "do i receive a first time pa"
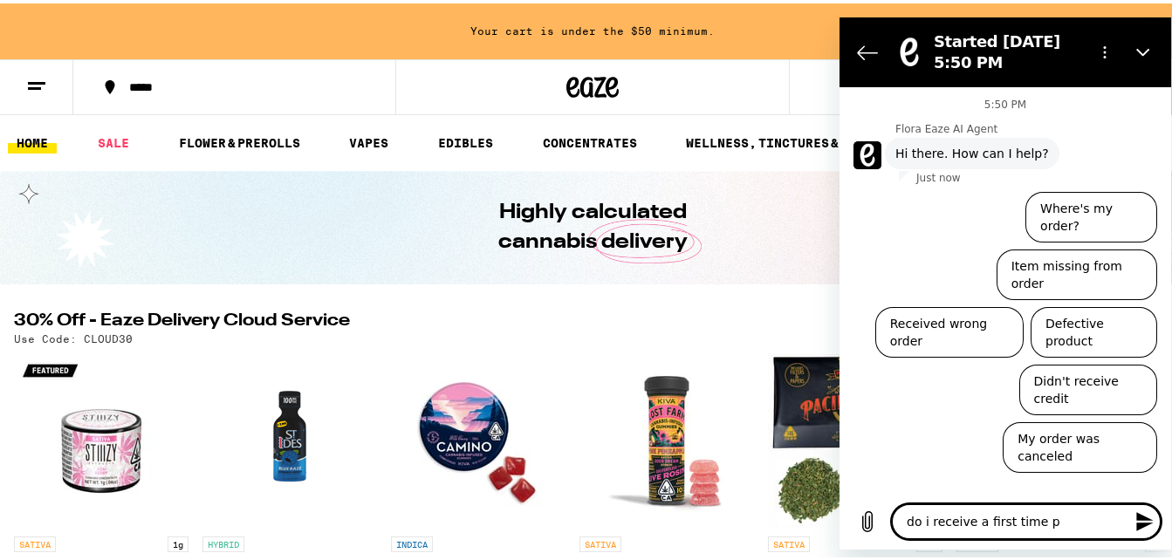
type textarea "x"
type textarea "do i receive a first time pat"
type textarea "x"
type textarea "do i receive a first time pati"
type textarea "x"
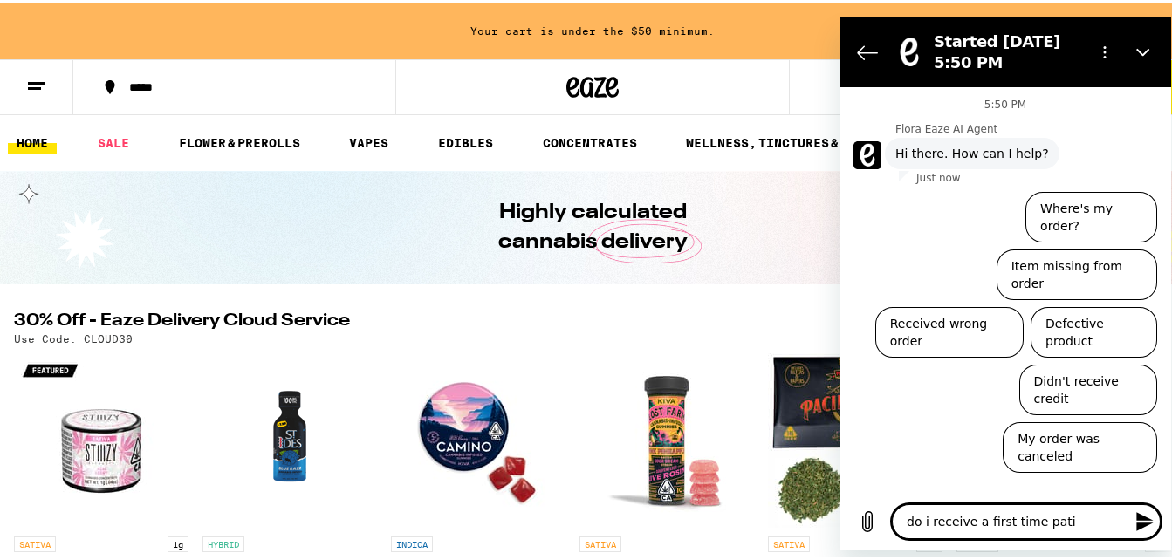
type textarea "do i receive a first time patie"
type textarea "x"
type textarea "do i receive a first time patien"
type textarea "x"
type textarea "do i receive a first time patient"
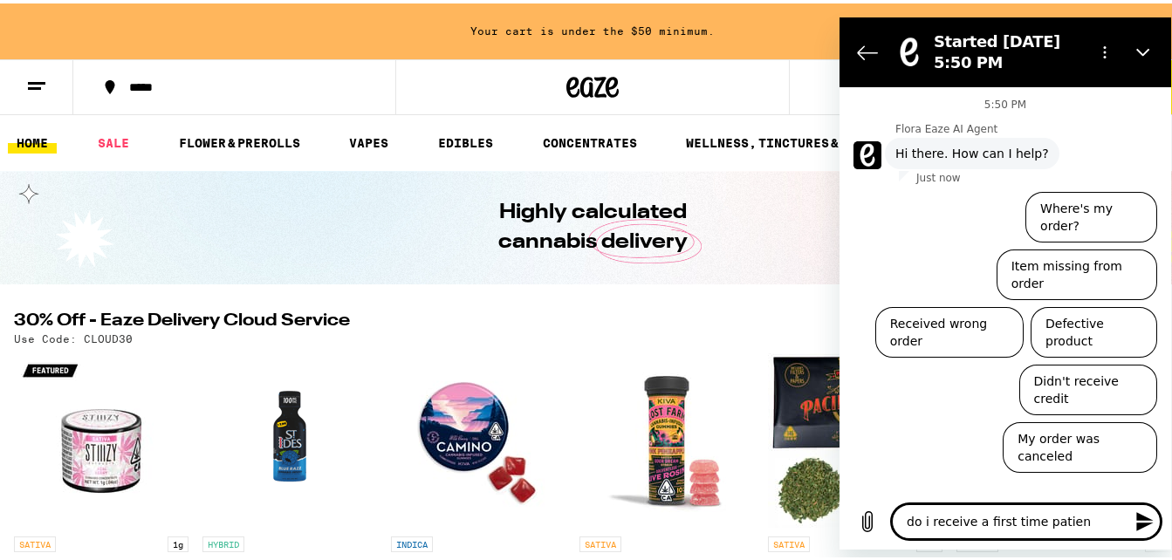
type textarea "x"
type textarea "do i receive a first time patient"
type textarea "x"
type textarea "do i receive a first time patient d"
type textarea "x"
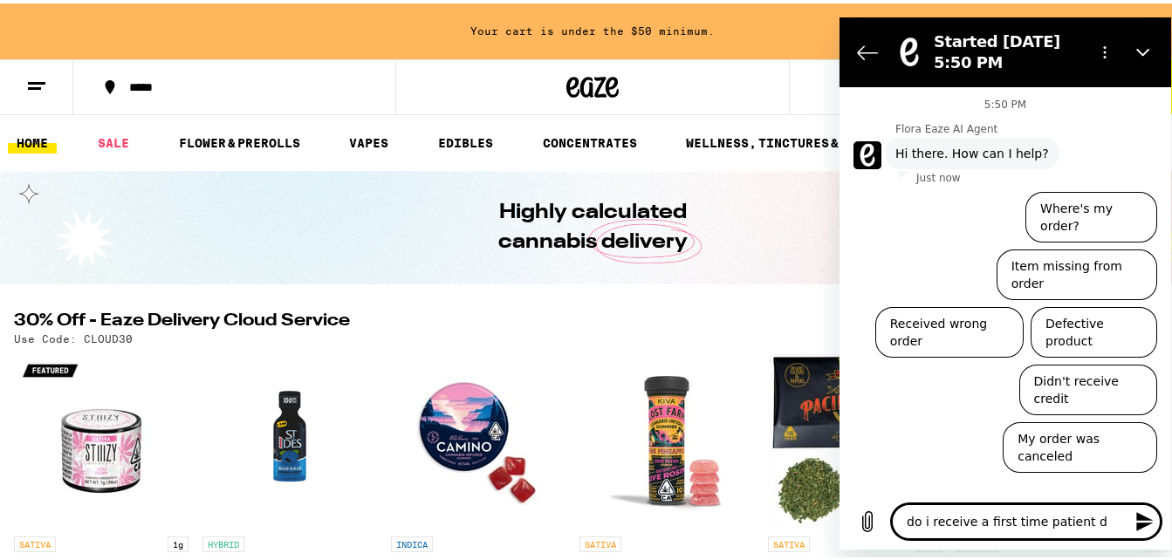
type textarea "do i receive a first time patient de"
type textarea "x"
type textarea "do i receive a first time patient dea"
type textarea "x"
type textarea "do i receive a first time patient deal"
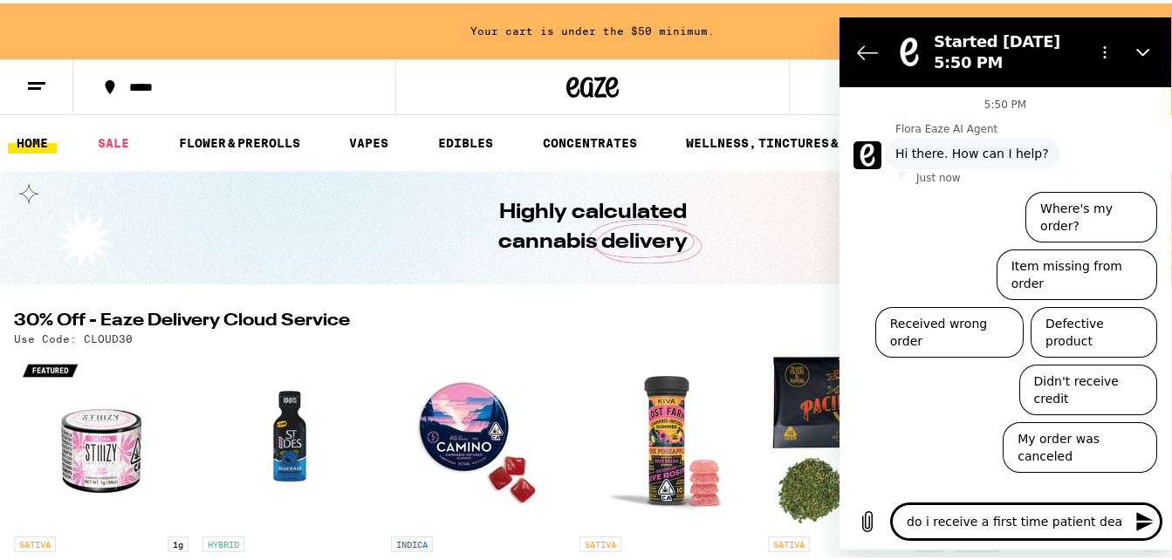
type textarea "x"
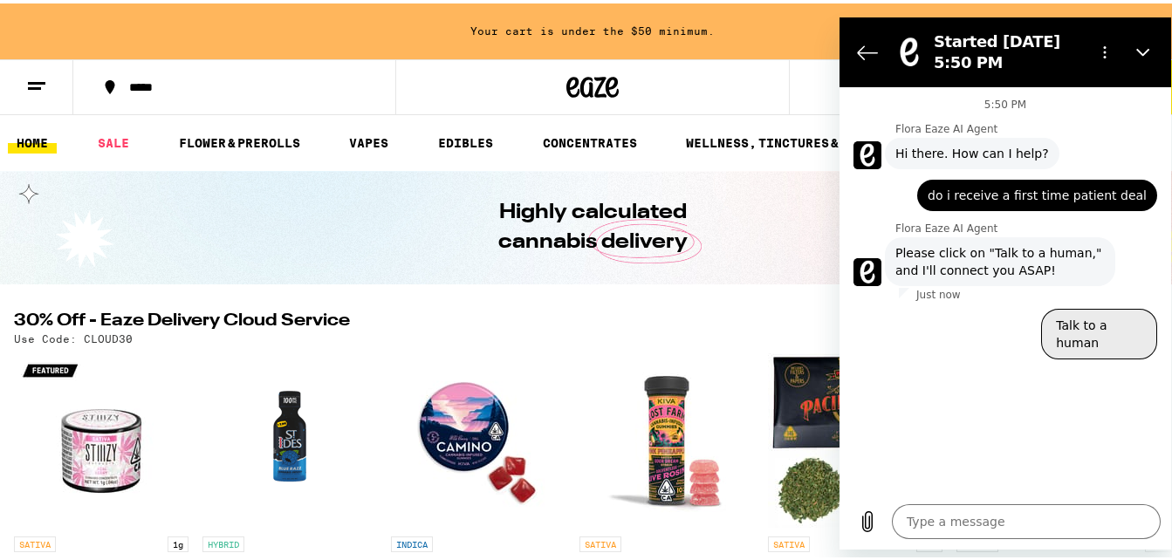
click at [1110, 320] on button "Talk to a human" at bounding box center [1099, 333] width 116 height 51
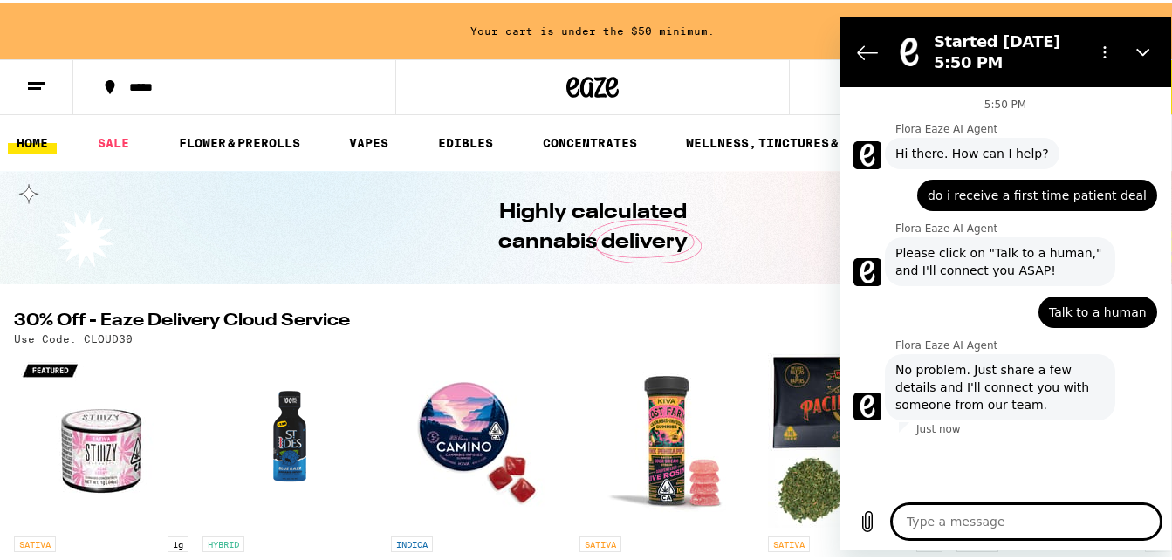
type textarea "x"
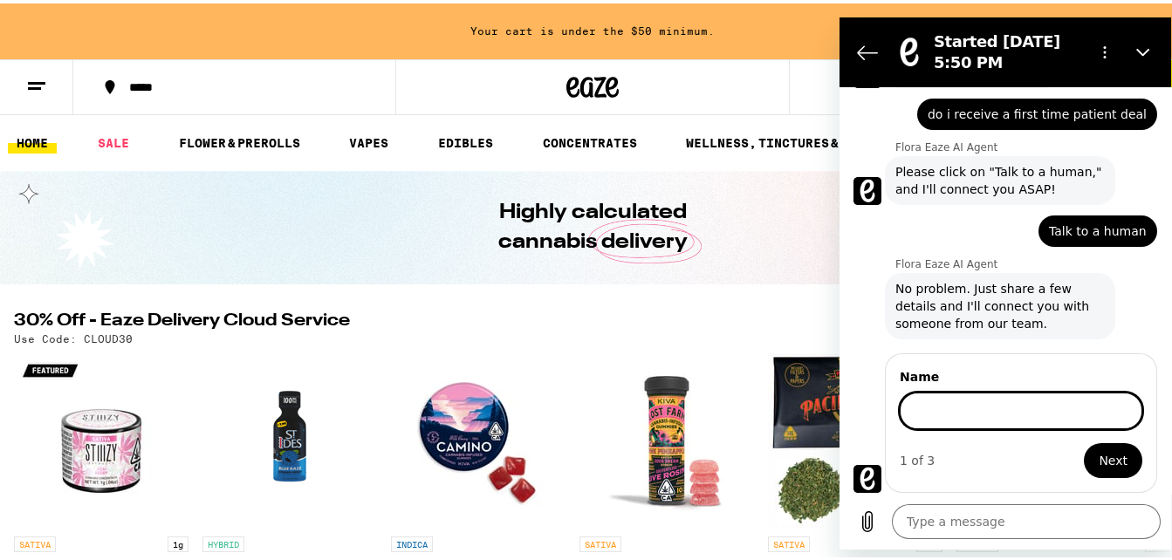
scroll to position [81, 0]
type input "[PERSON_NAME]"
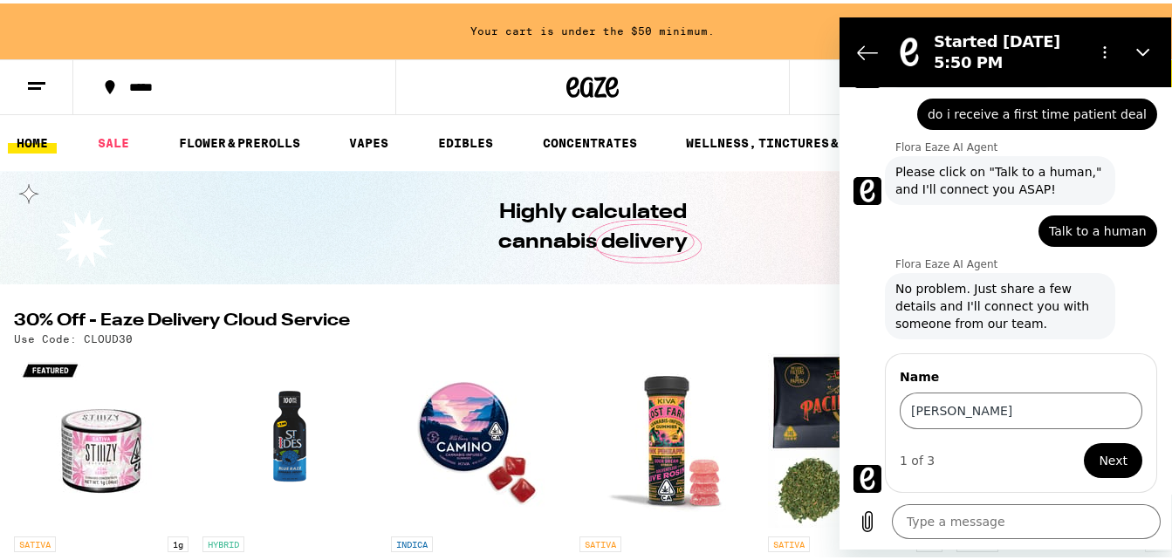
click at [1090, 439] on form "Name [PERSON_NAME] 1 of 3 Next" at bounding box center [1020, 422] width 243 height 110
click at [1098, 451] on span "Next" at bounding box center [1112, 459] width 29 height 21
type textarea "x"
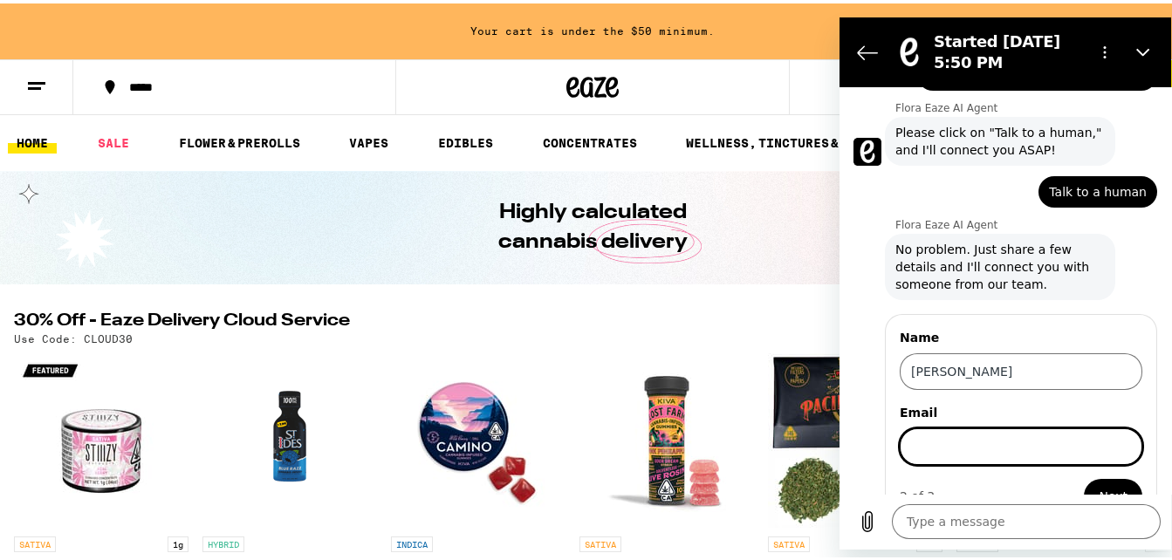
scroll to position [156, 0]
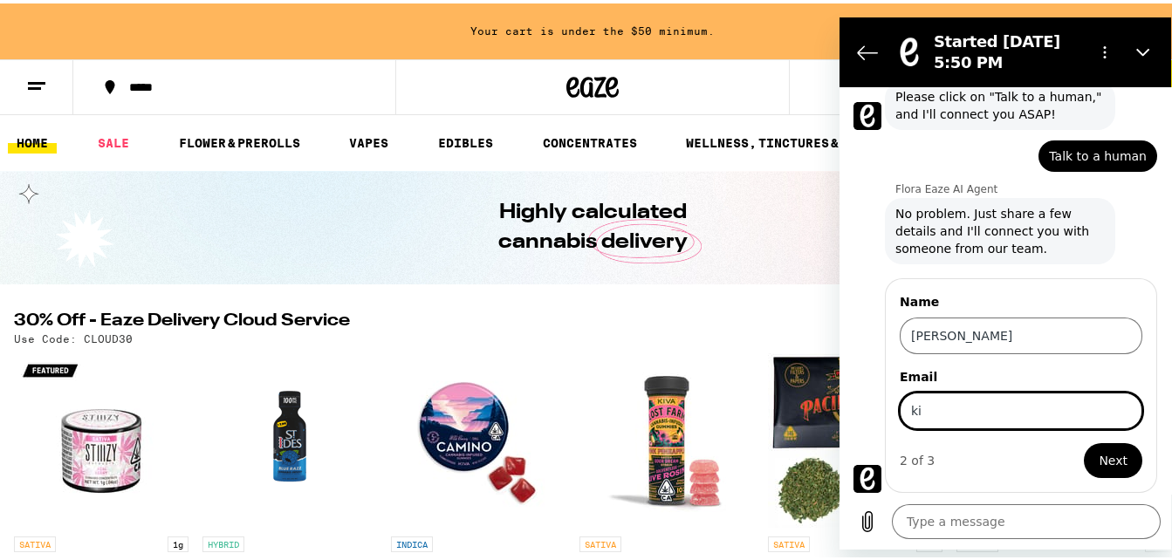
type input "[EMAIL_ADDRESS][DOMAIN_NAME]"
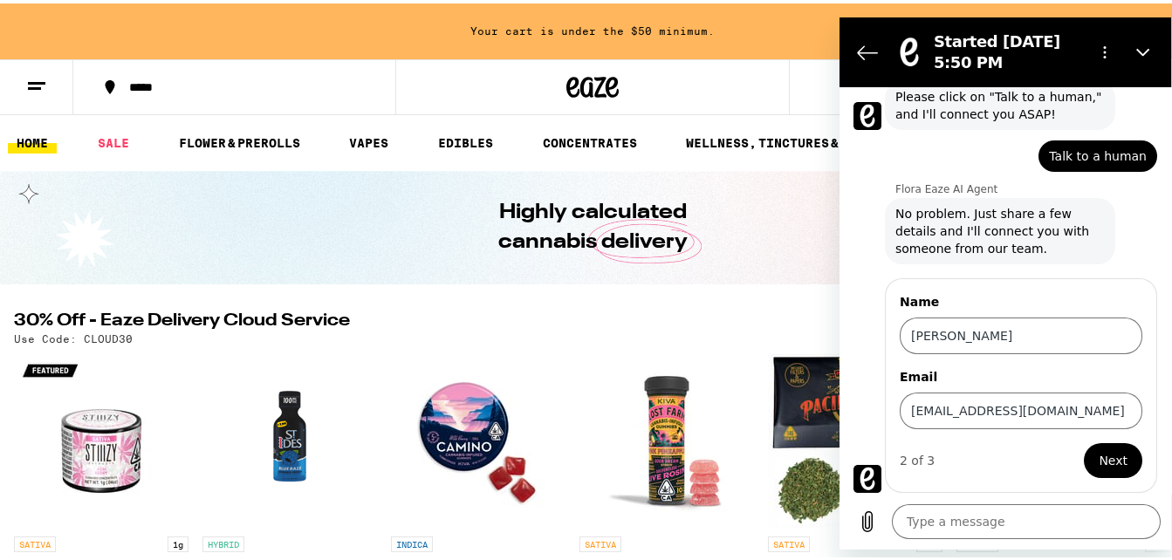
click at [1115, 454] on button "Next" at bounding box center [1112, 459] width 58 height 35
type textarea "x"
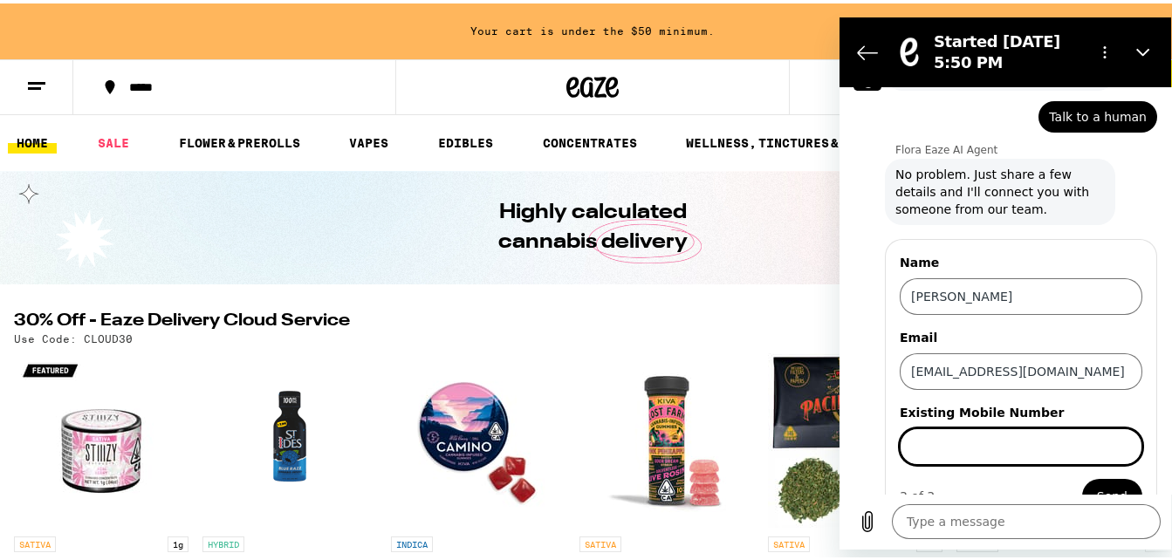
scroll to position [231, 0]
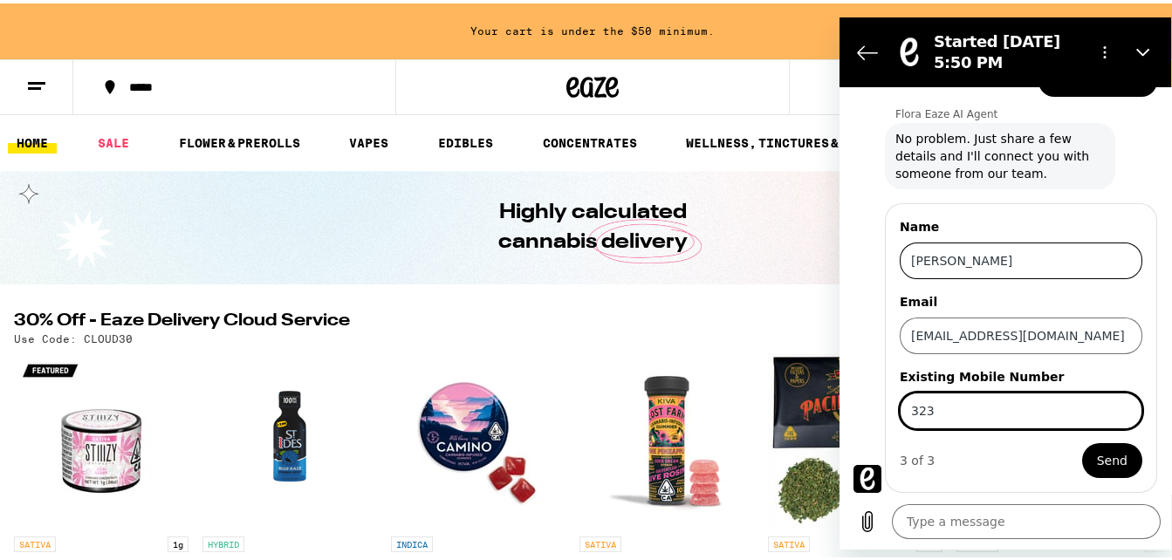
type input "3232458671"
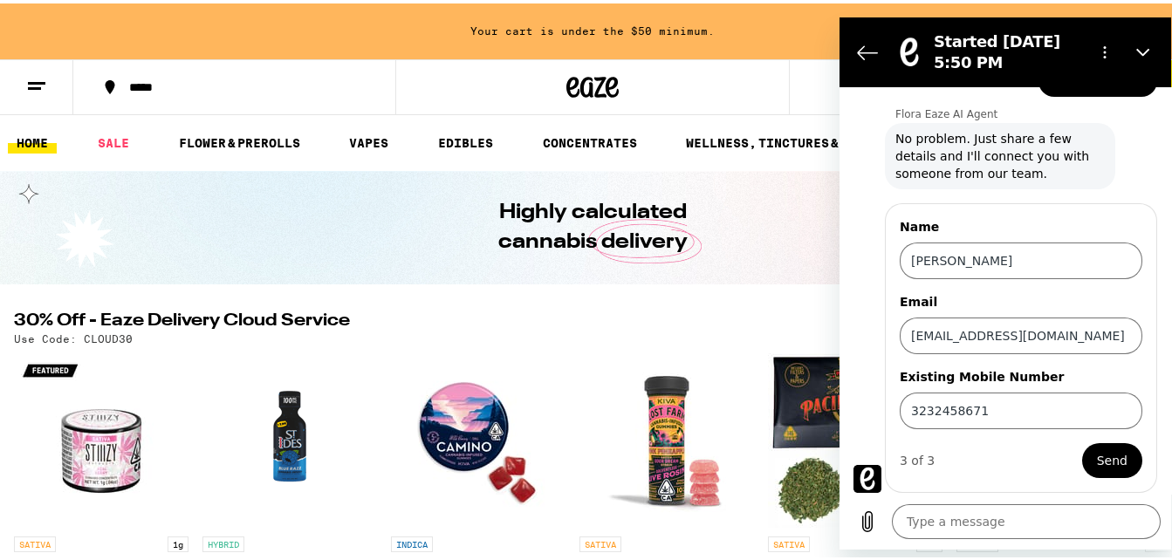
click at [1099, 459] on span "Send" at bounding box center [1112, 459] width 31 height 21
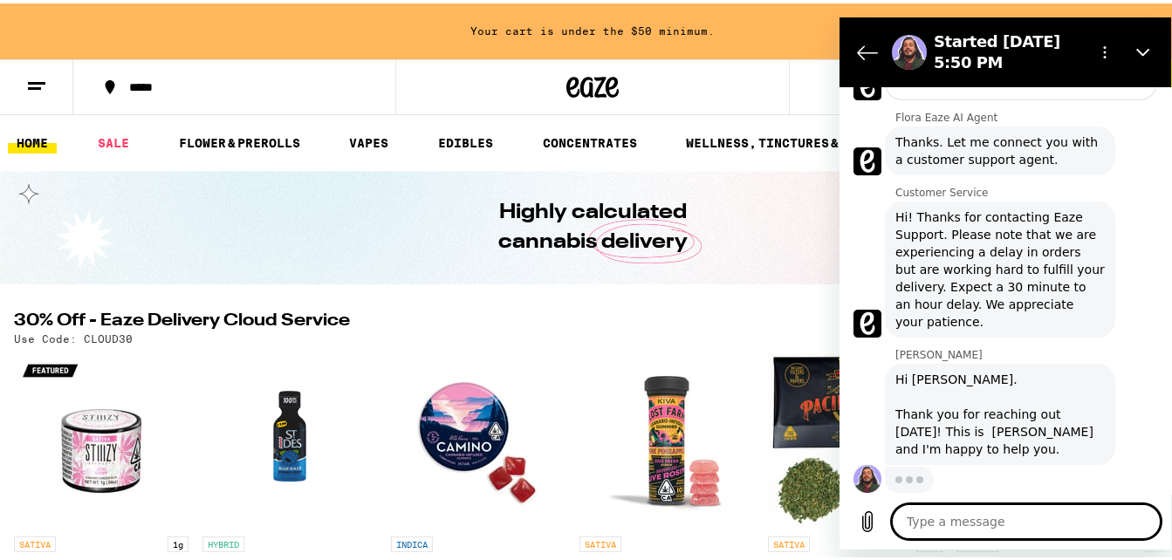
scroll to position [510, 0]
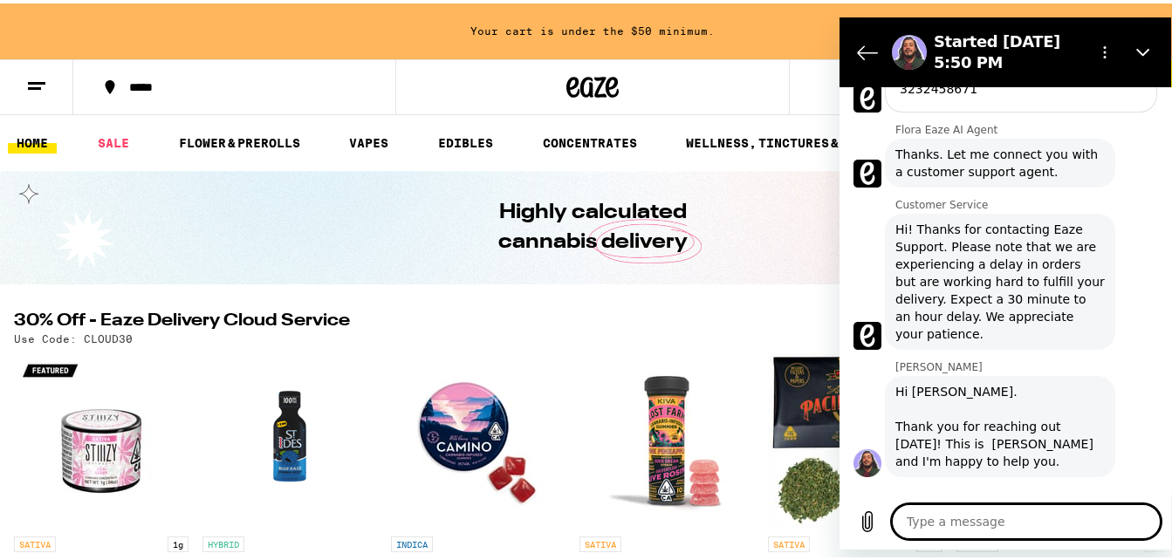
type textarea "x"
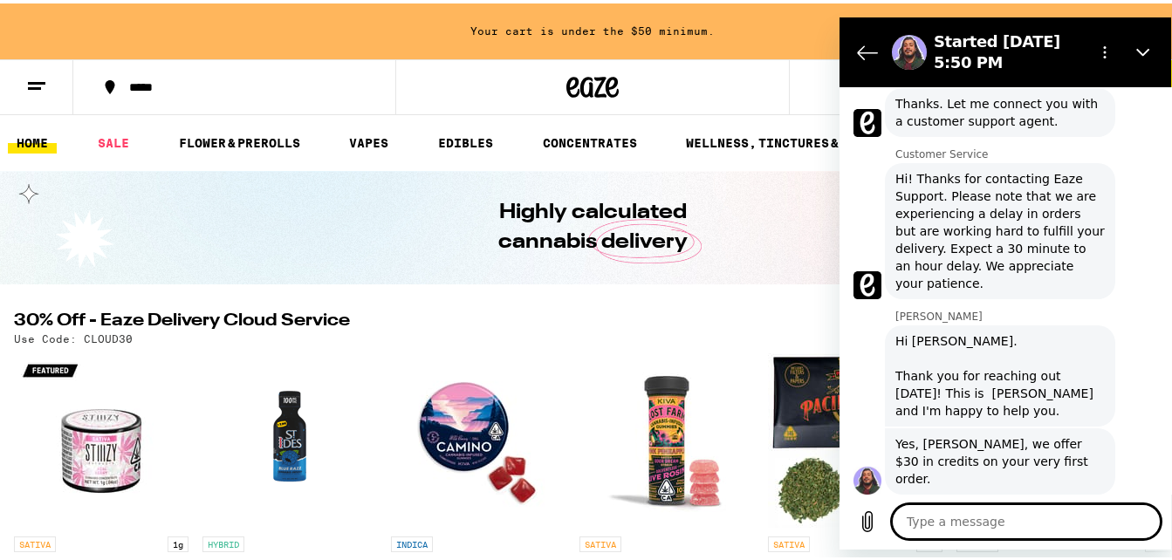
scroll to position [552, 0]
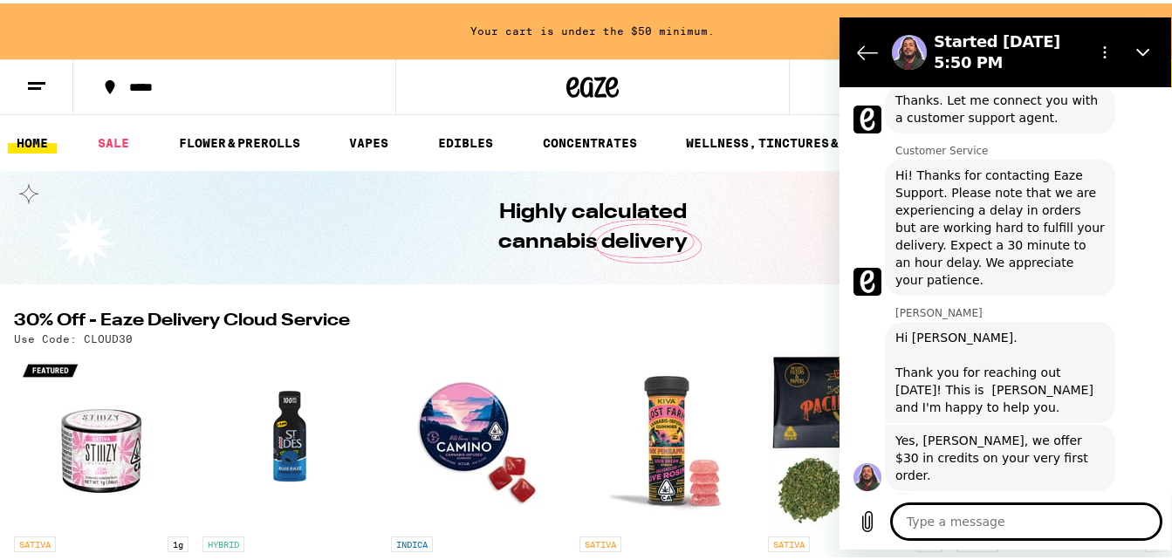
type textarea "o"
type textarea "x"
type textarea "ok"
type textarea "x"
type textarea "oka"
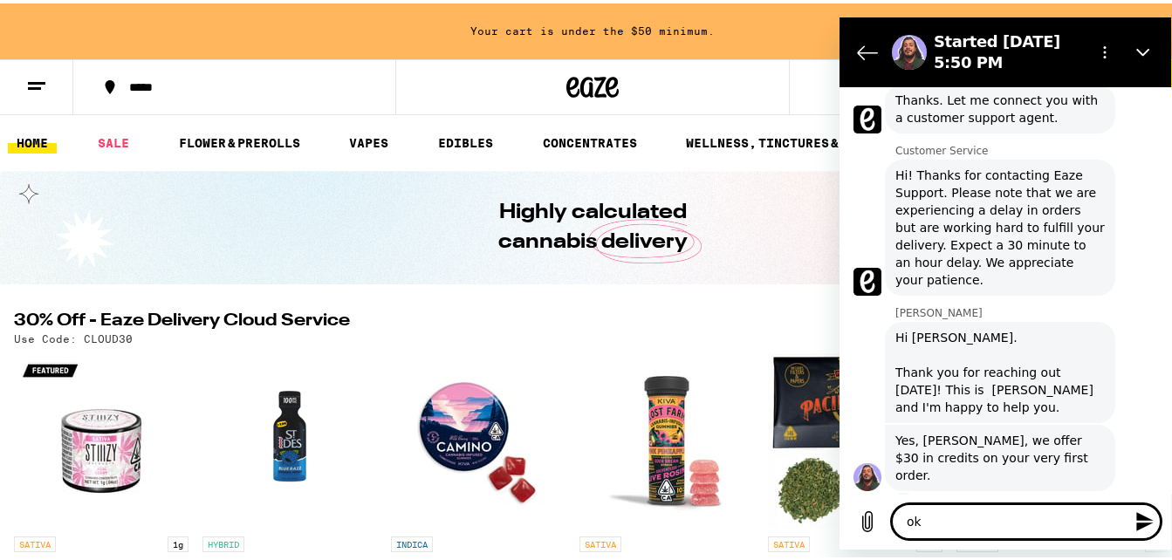
type textarea "x"
type textarea "okay"
type textarea "x"
type textarea "okay"
type textarea "x"
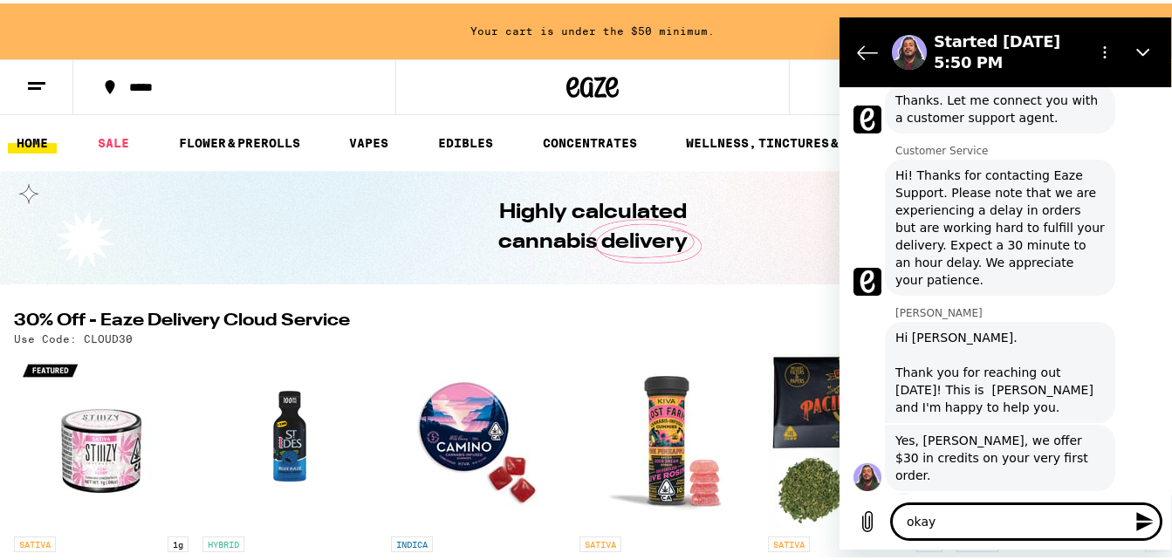
type textarea "okay d"
type textarea "x"
type textarea "okay do"
type textarea "x"
type textarea "okay do"
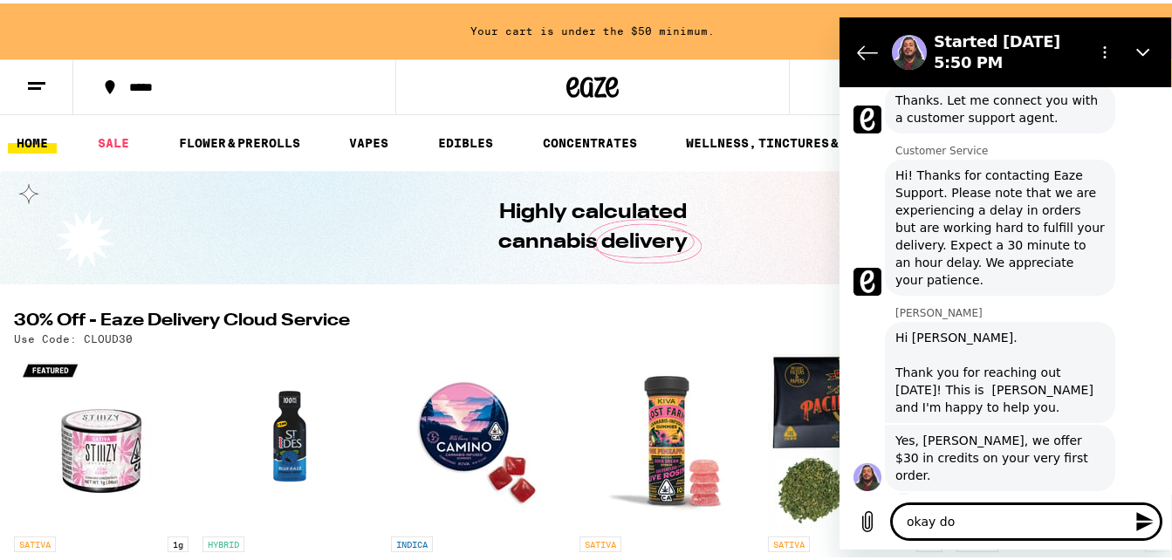
type textarea "x"
type textarea "okay do i"
type textarea "x"
type textarea "okay do i"
type textarea "x"
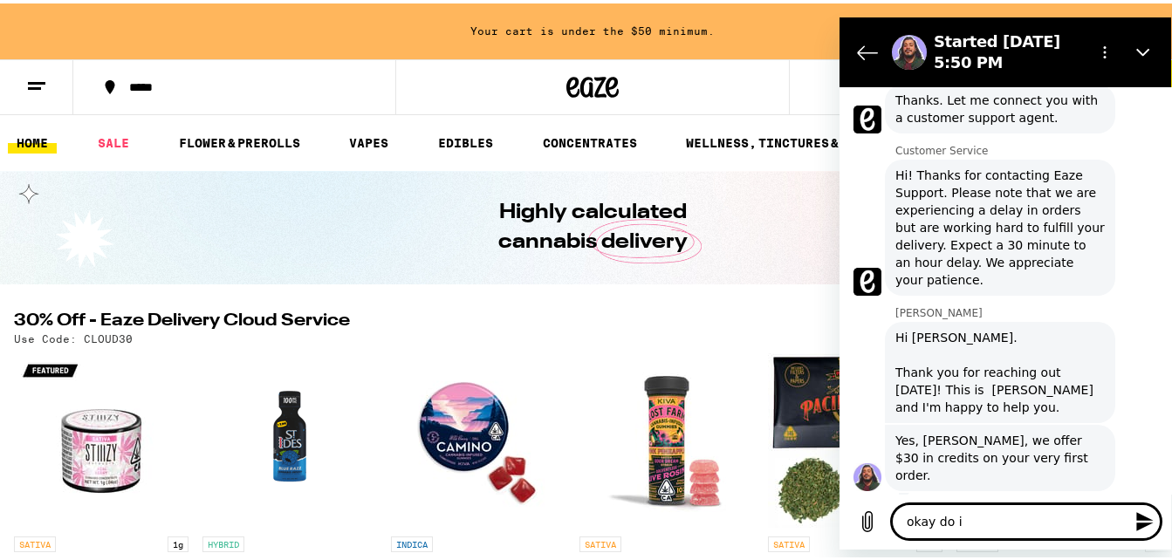
type textarea "okay do i q"
type textarea "x"
type textarea "okay do i qu"
type textarea "x"
type textarea "okay do i qua"
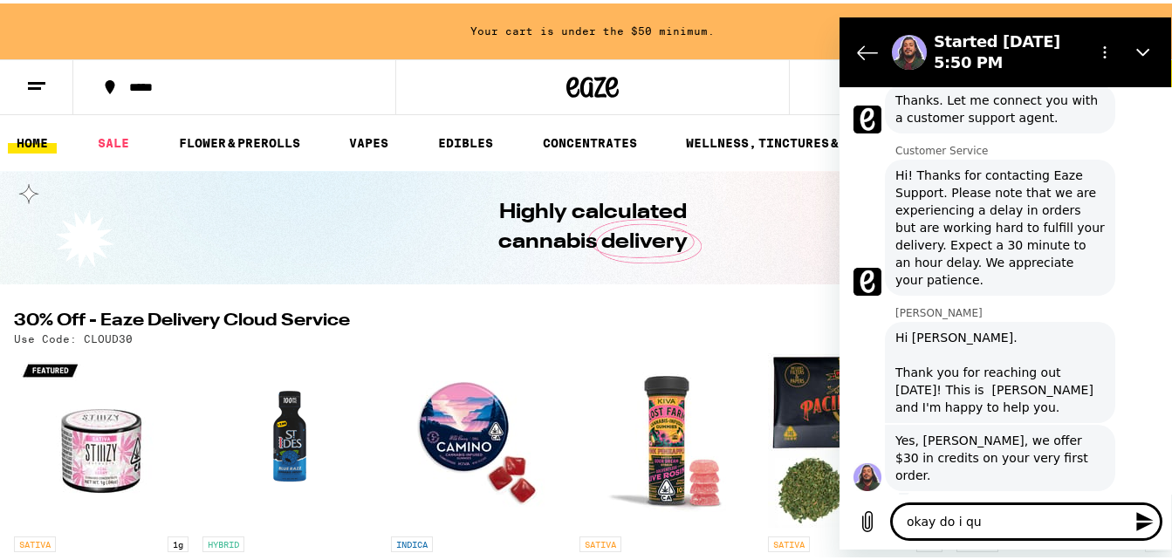
type textarea "x"
type textarea "okay do i qual"
type textarea "x"
type textarea "okay do i quali"
type textarea "x"
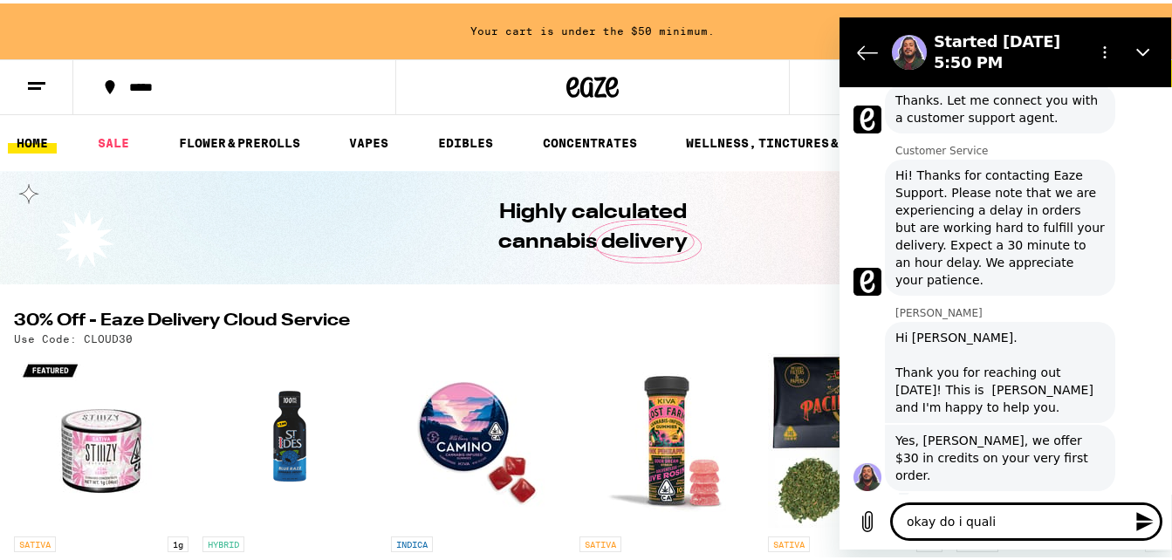
type textarea "okay do i qualif"
type textarea "x"
type textarea "okay do i qualify"
type textarea "x"
type textarea "okay do i qualify for the"
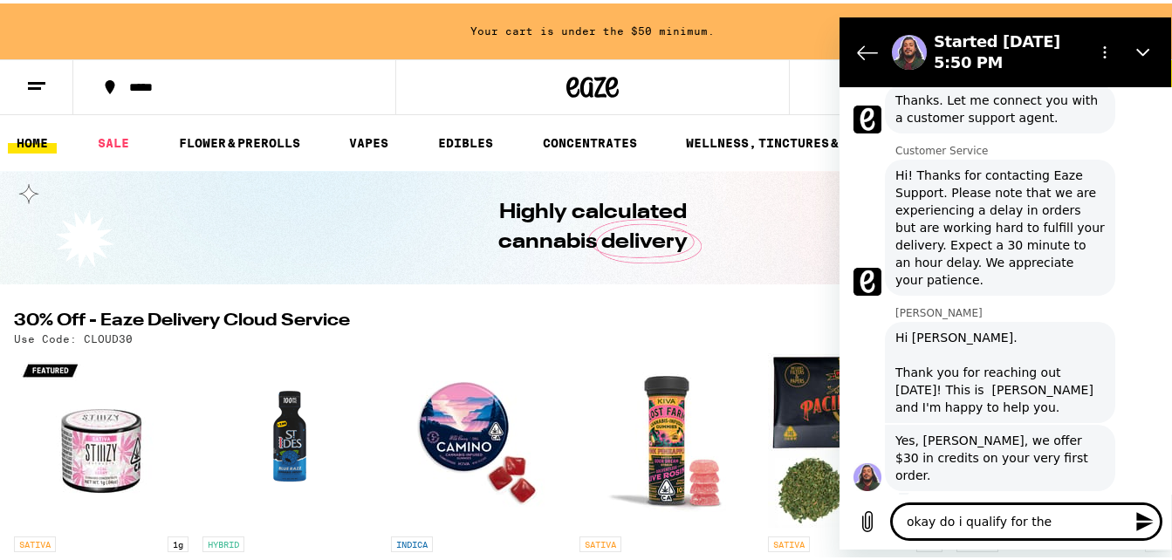
type textarea "x"
type textarea "okay do i qualify for the"
type textarea "x"
type textarea "okay do i qualify for the d"
type textarea "x"
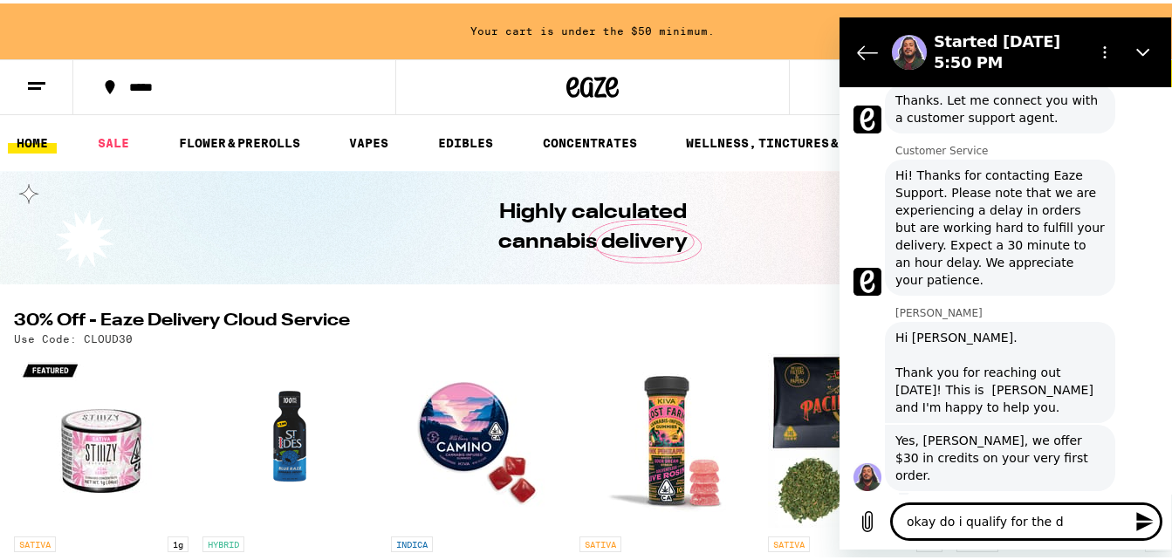
type textarea "okay do i qualify for the di"
type textarea "x"
type textarea "okay do i qualify for the dis"
type textarea "x"
type textarea "okay do i qualify for the disc"
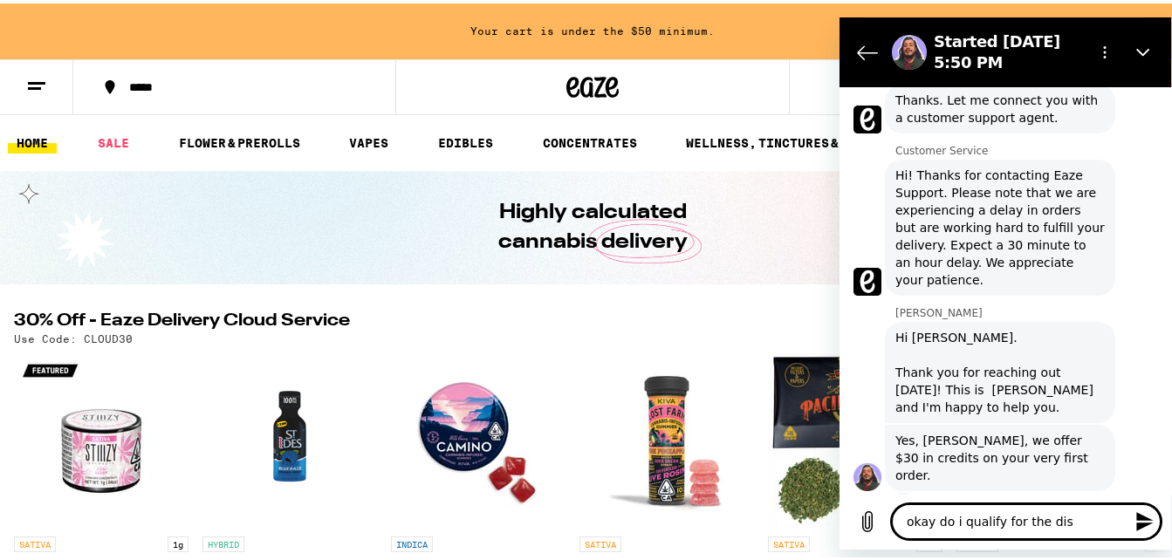
type textarea "x"
type textarea "okay do i qualify for the disco"
type textarea "x"
type textarea "okay do i qualify for the discou"
type textarea "x"
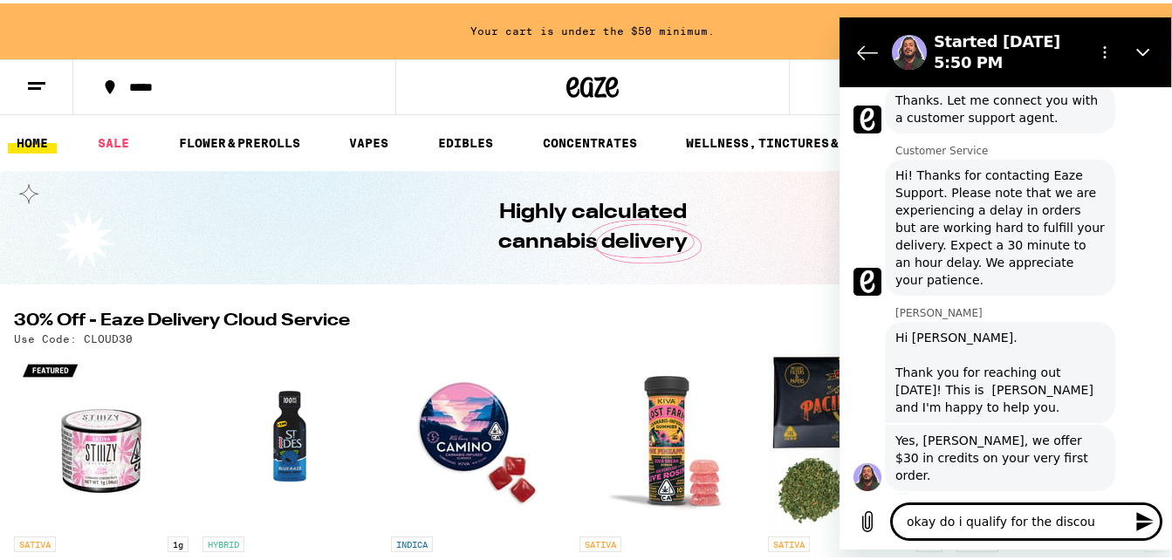
type textarea "okay do i qualify for the discoun"
type textarea "x"
type textarea "okay do i qualify for the discount"
type textarea "x"
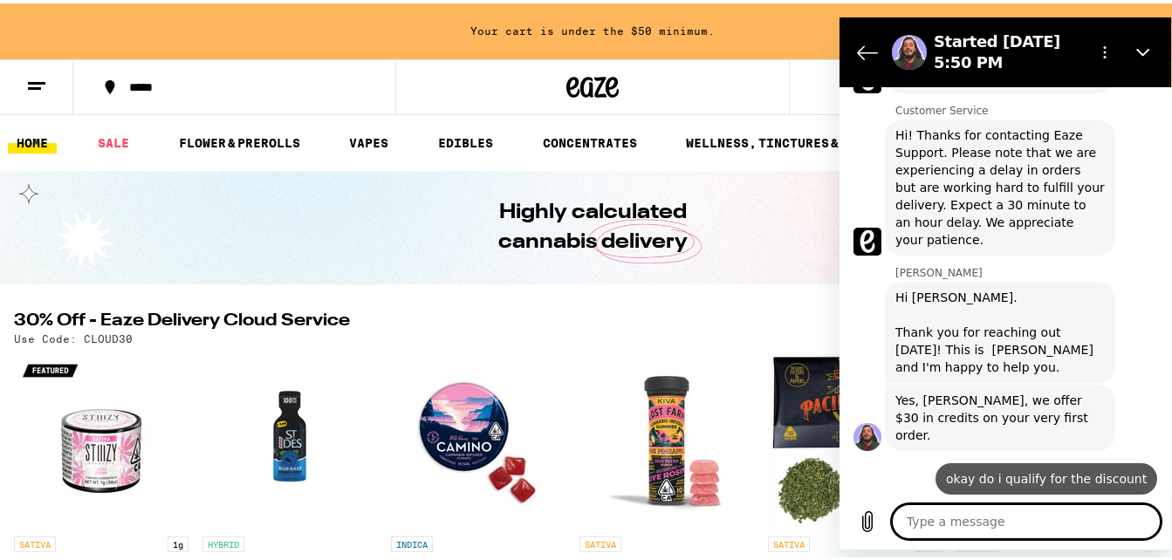
type textarea "x"
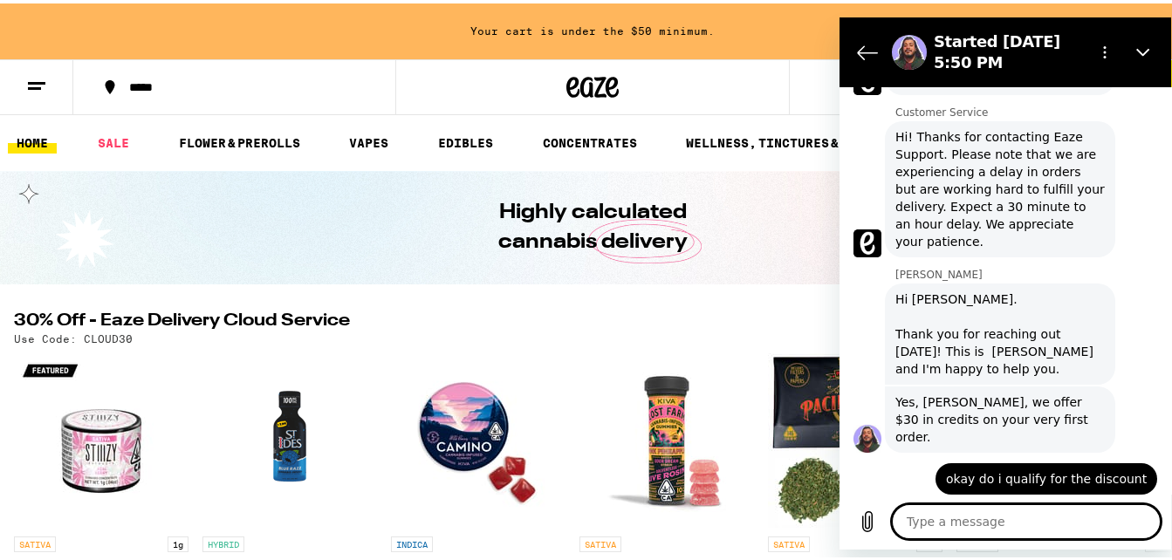
scroll to position [594, 0]
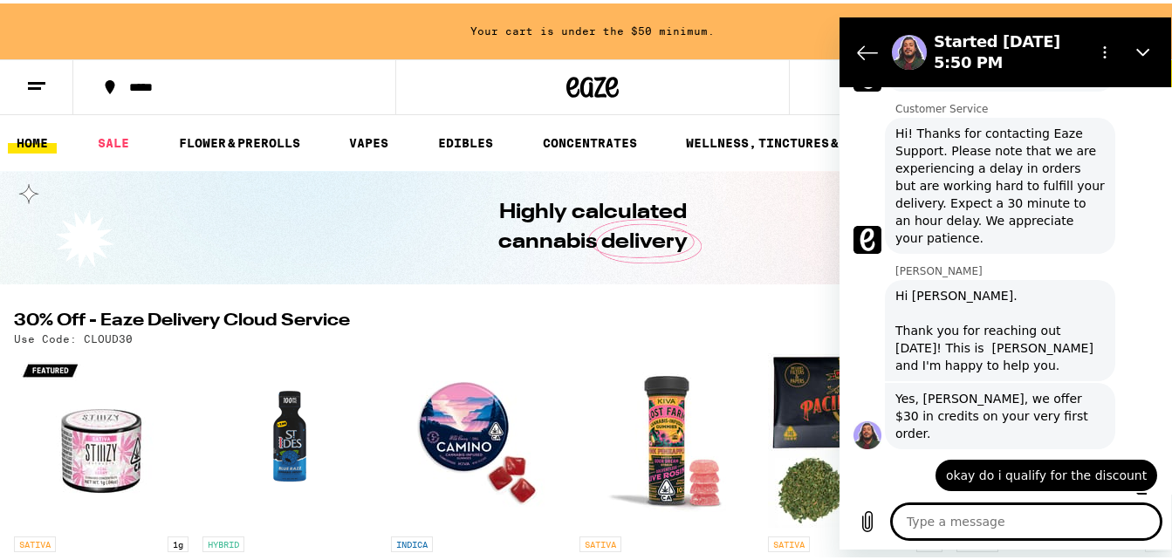
type textarea "s"
type textarea "x"
type textarea "so"
type textarea "x"
type textarea "som"
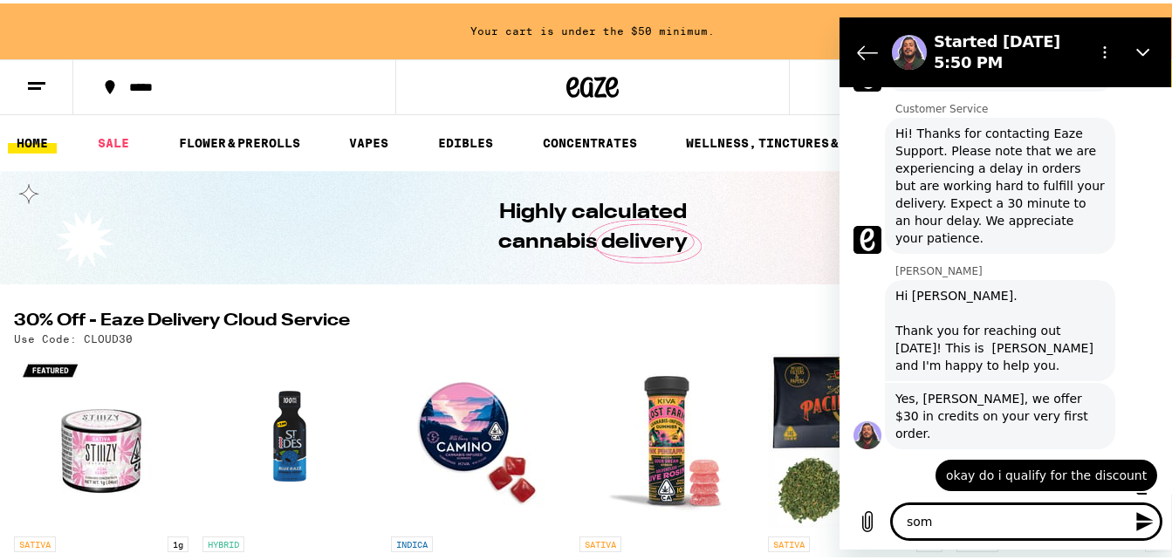
type textarea "x"
type textarea "some"
type textarea "x"
type textarea "someo"
type textarea "x"
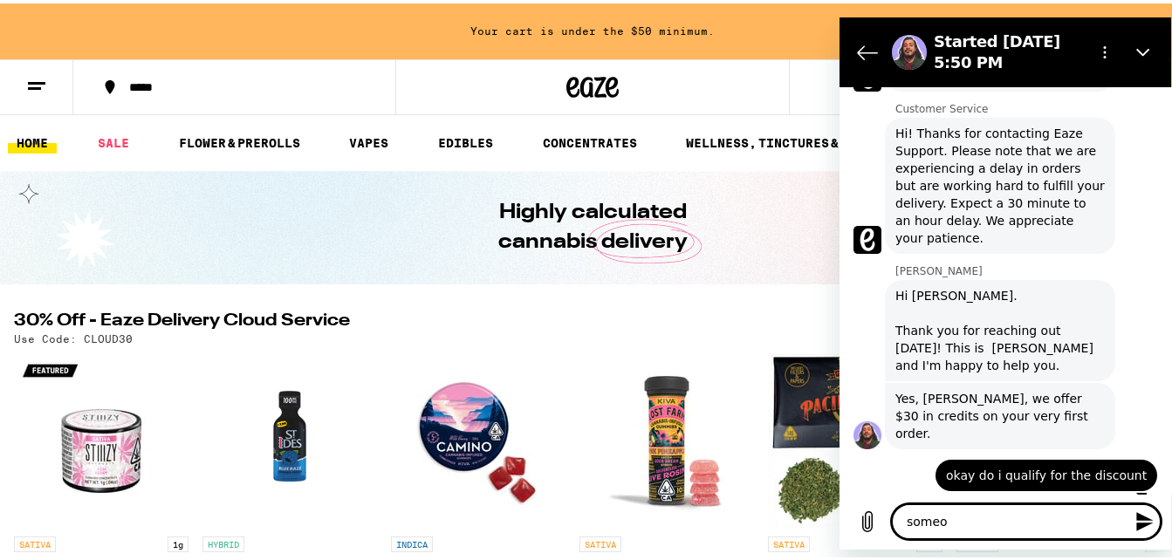
type textarea "someon"
type textarea "x"
type textarea "someone"
type textarea "x"
type textarea "someone"
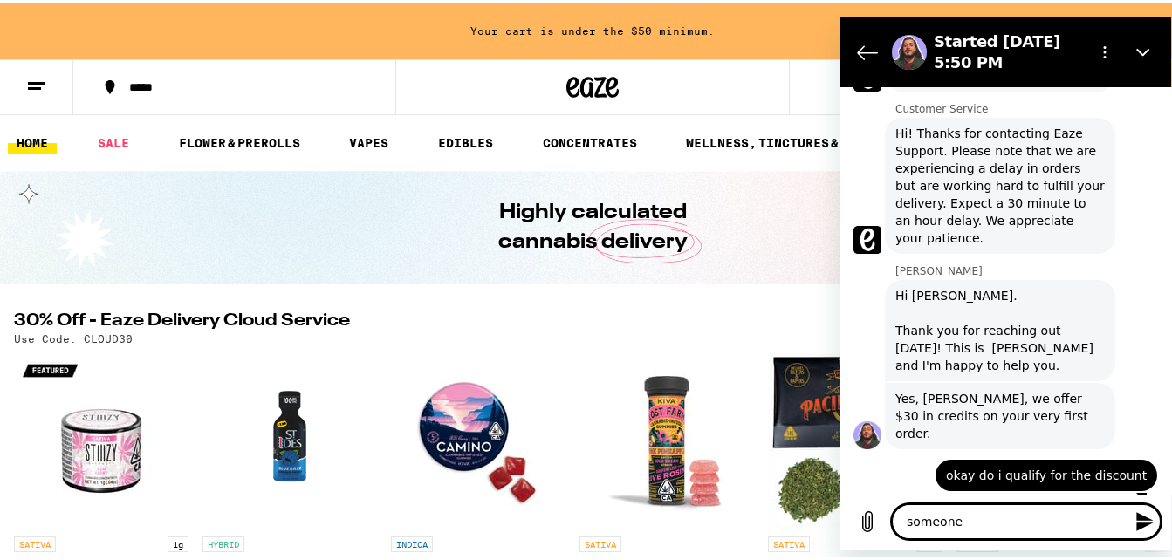
type textarea "x"
type textarea "someone u"
type textarea "x"
type textarea "someone us"
type textarea "x"
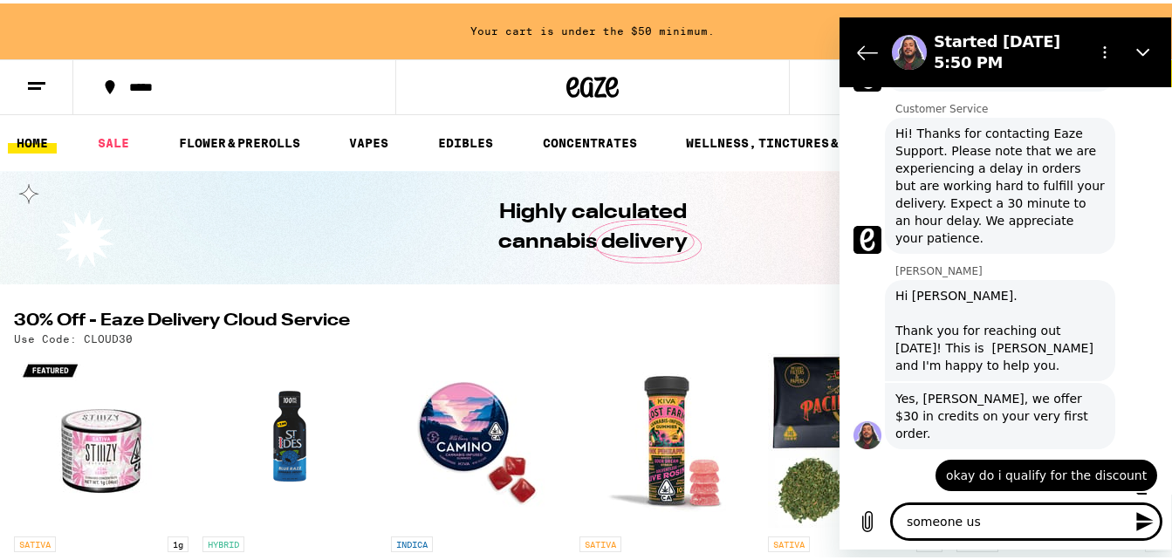
type textarea "someone use"
type textarea "x"
type textarea "someone used"
type textarea "x"
type textarea "someone used"
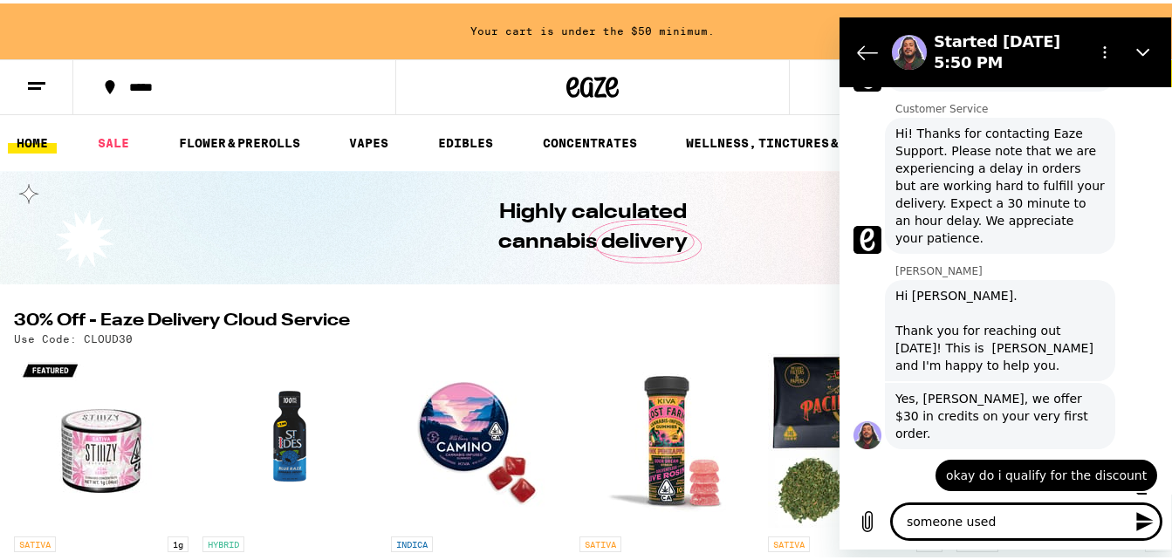
type textarea "x"
type textarea "someone used m"
type textarea "x"
type textarea "someone used my"
type textarea "x"
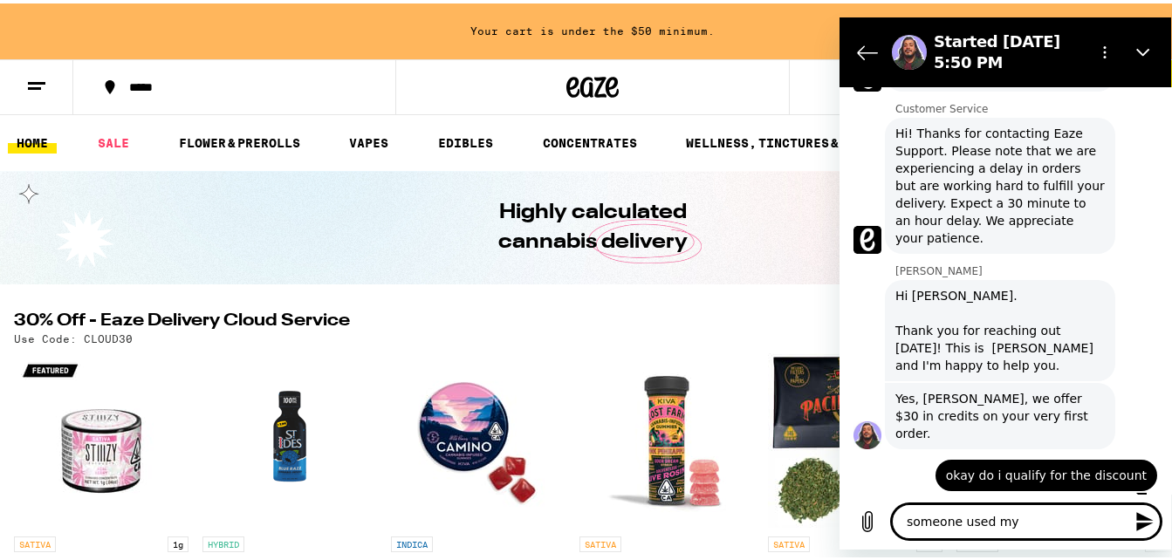
type textarea "someone used my"
type textarea "x"
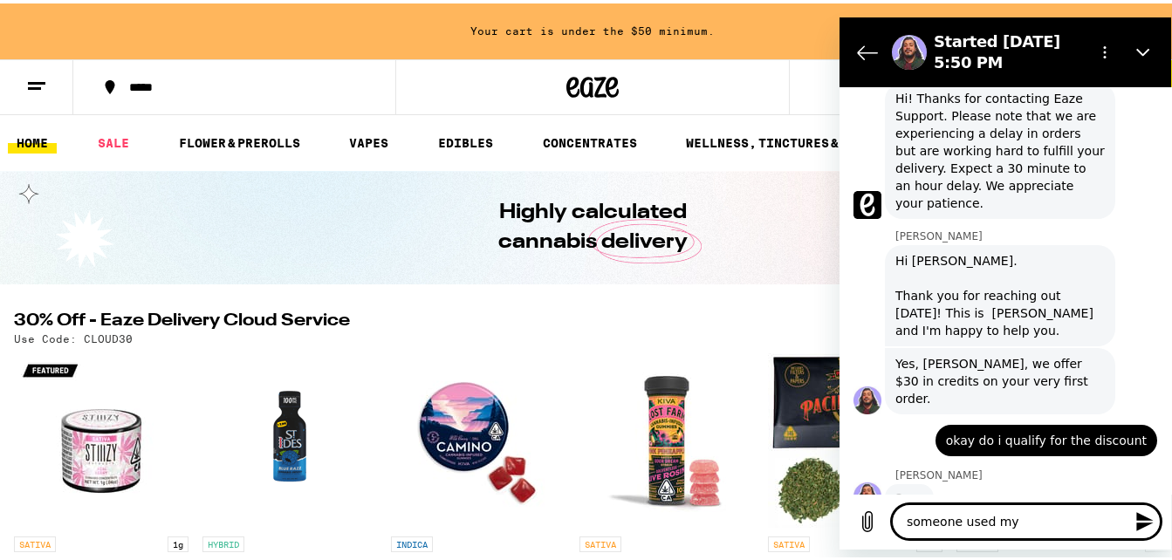
type textarea "someone used my a"
type textarea "x"
type textarea "someone used my ac"
type textarea "x"
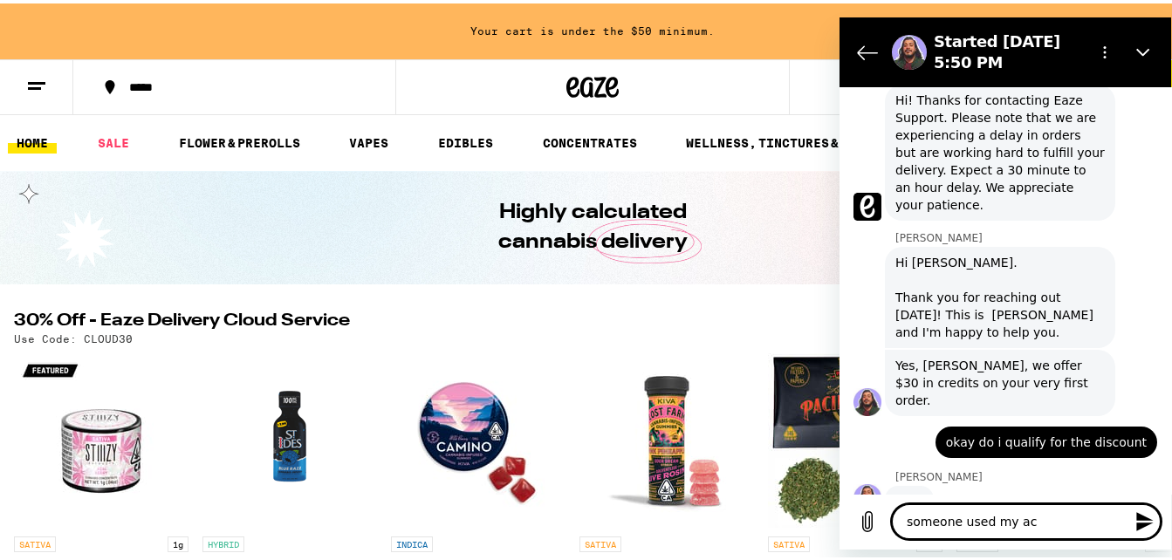
type textarea "someone used my acc"
type textarea "x"
type textarea "someone used my acco"
type textarea "x"
type textarea "someone used my accou"
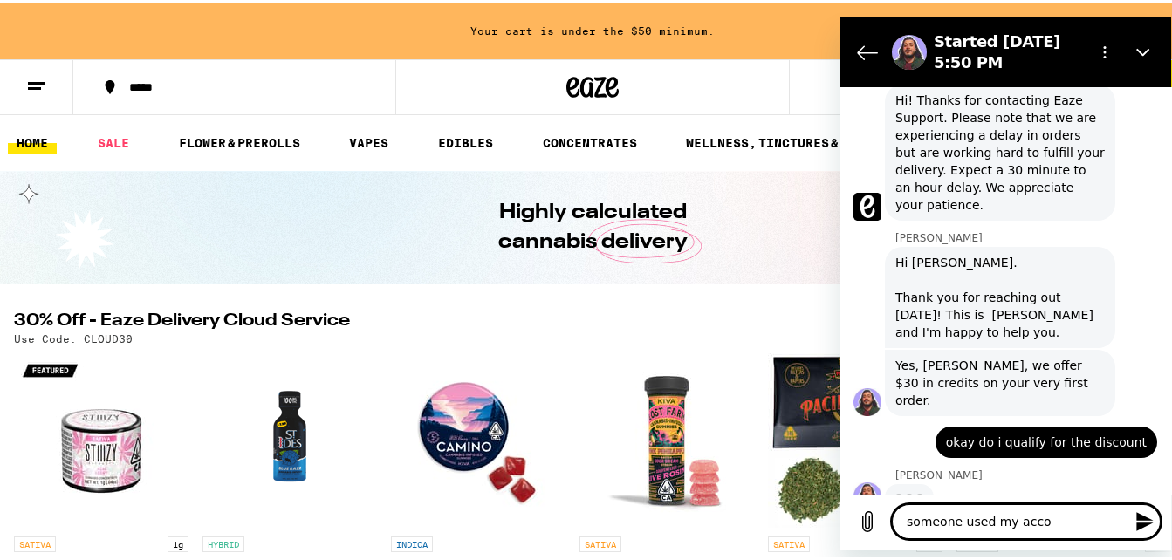
type textarea "x"
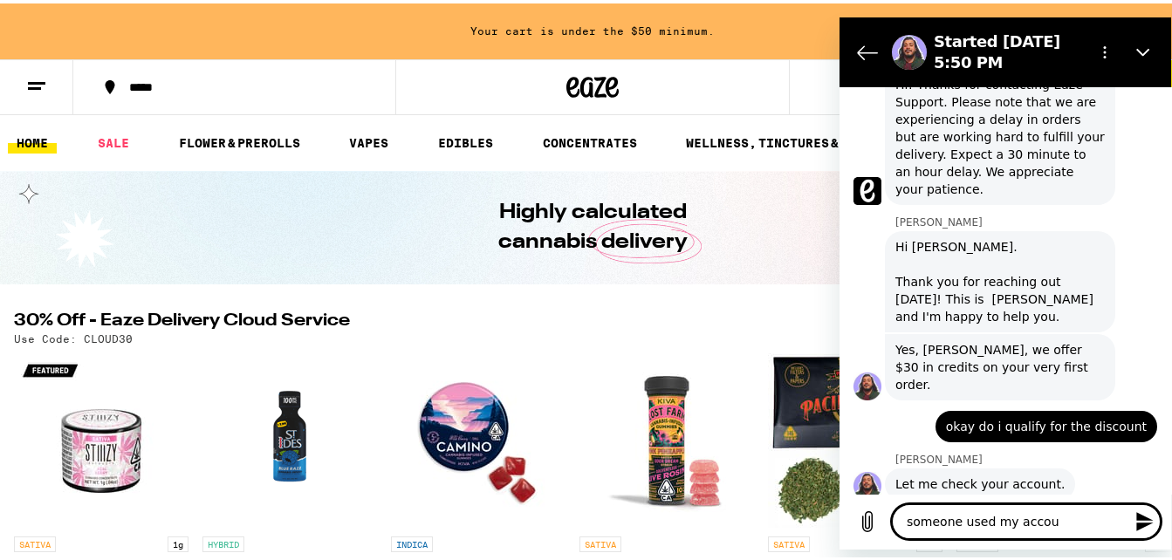
type textarea "someone used my accoun"
type textarea "x"
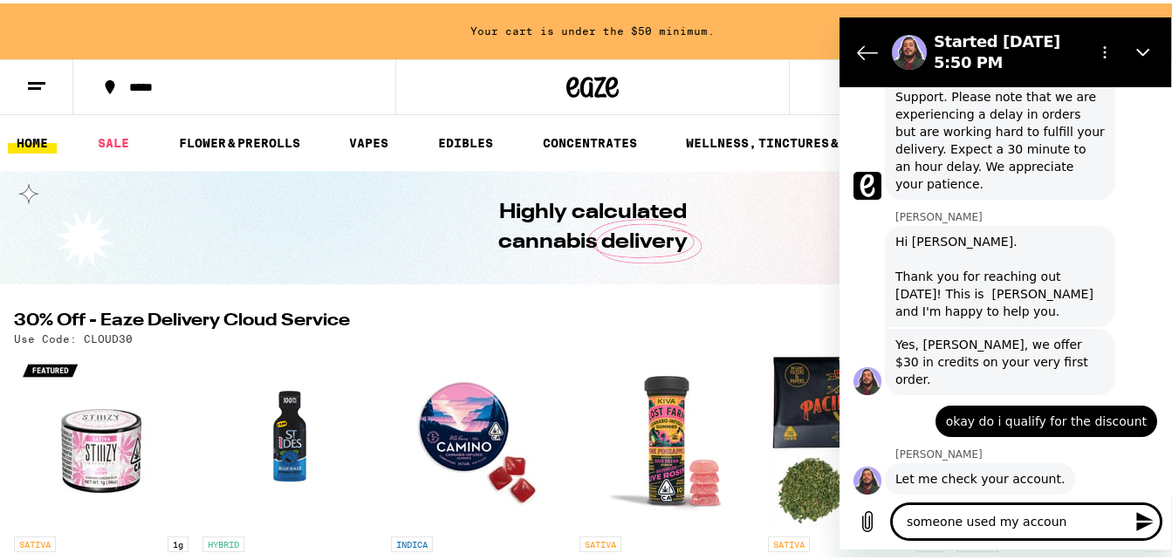
type textarea "someone used my account"
type textarea "x"
type textarea "someone used my account"
type textarea "x"
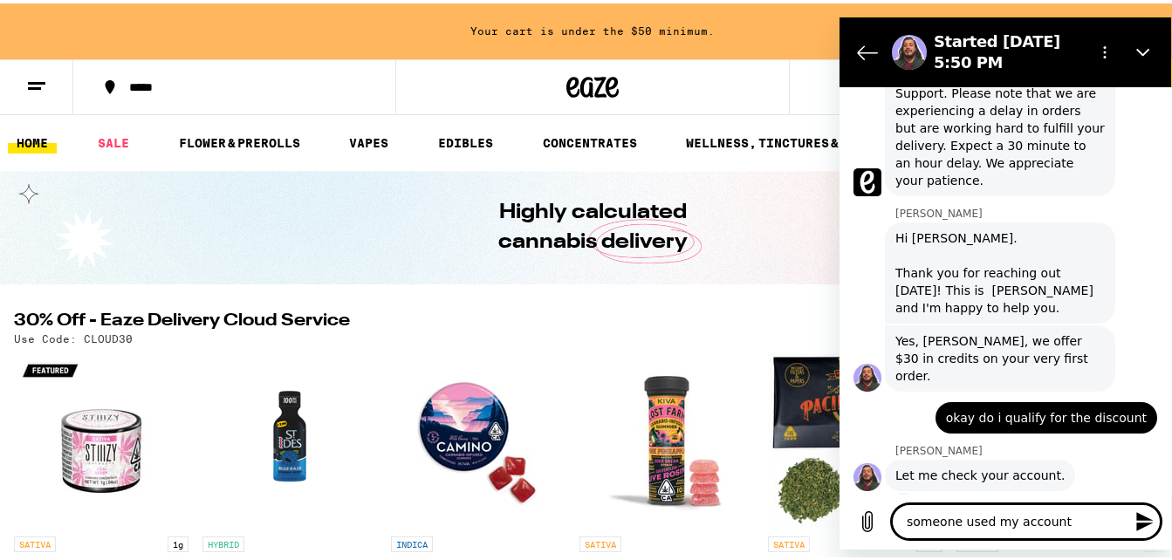
type textarea "someone used my account u"
type textarea "x"
type textarea "someone used my account us"
type textarea "x"
type textarea "someone used my account use"
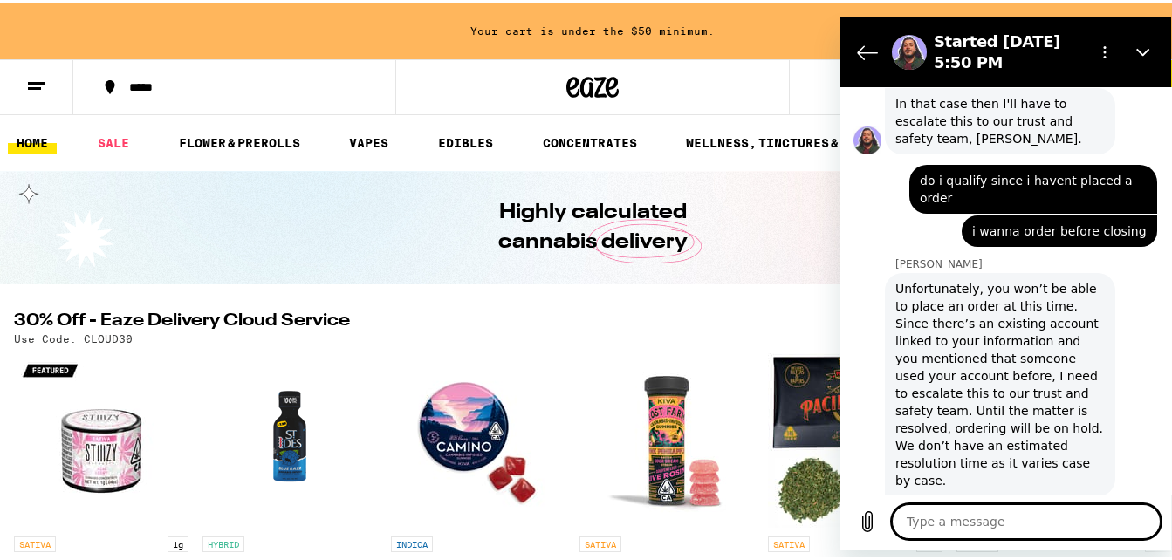
scroll to position [1348, 0]
